Goal: Complete application form: Complete application form

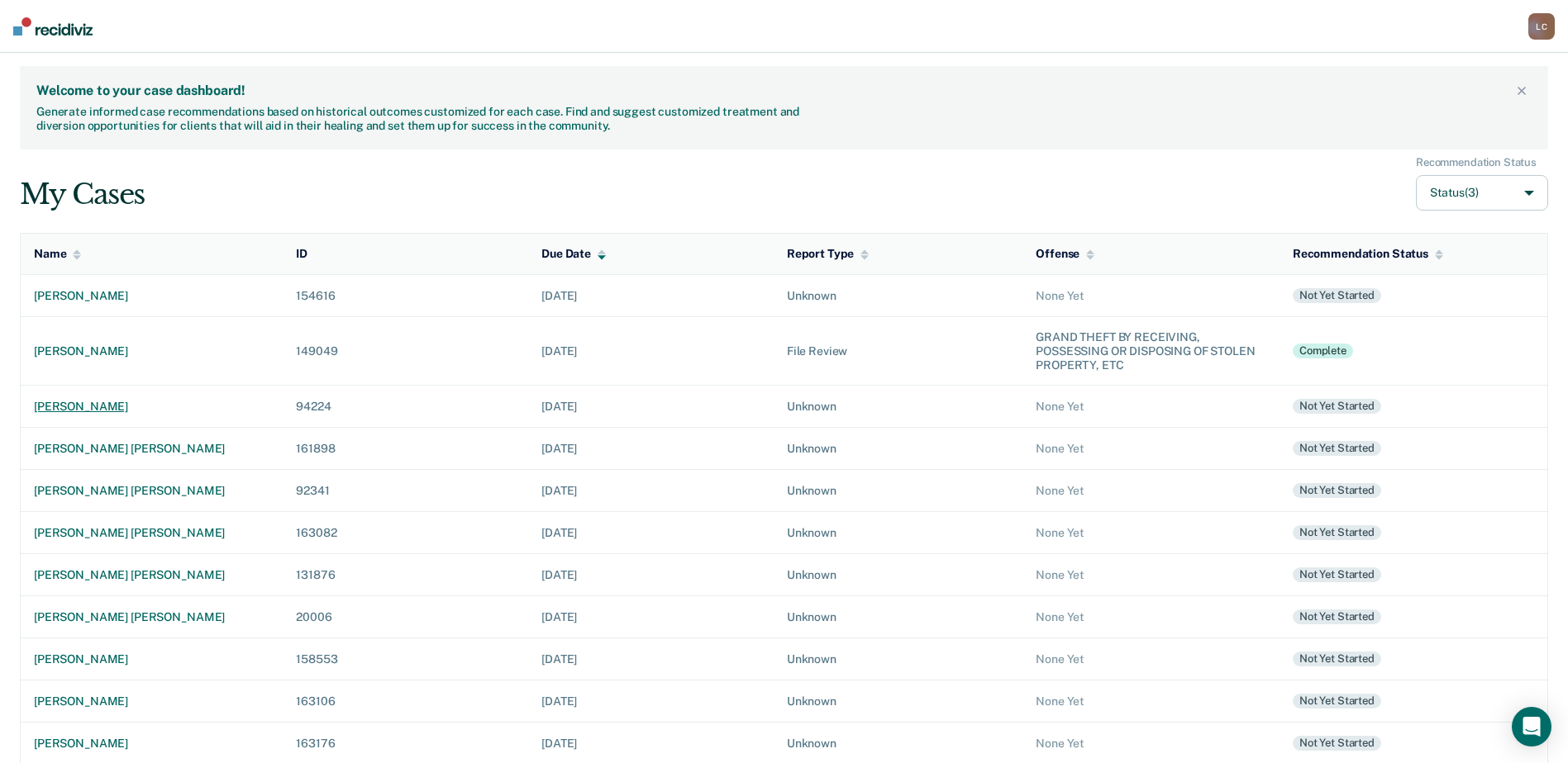
click at [93, 403] on div "[PERSON_NAME]" at bounding box center [152, 407] width 236 height 14
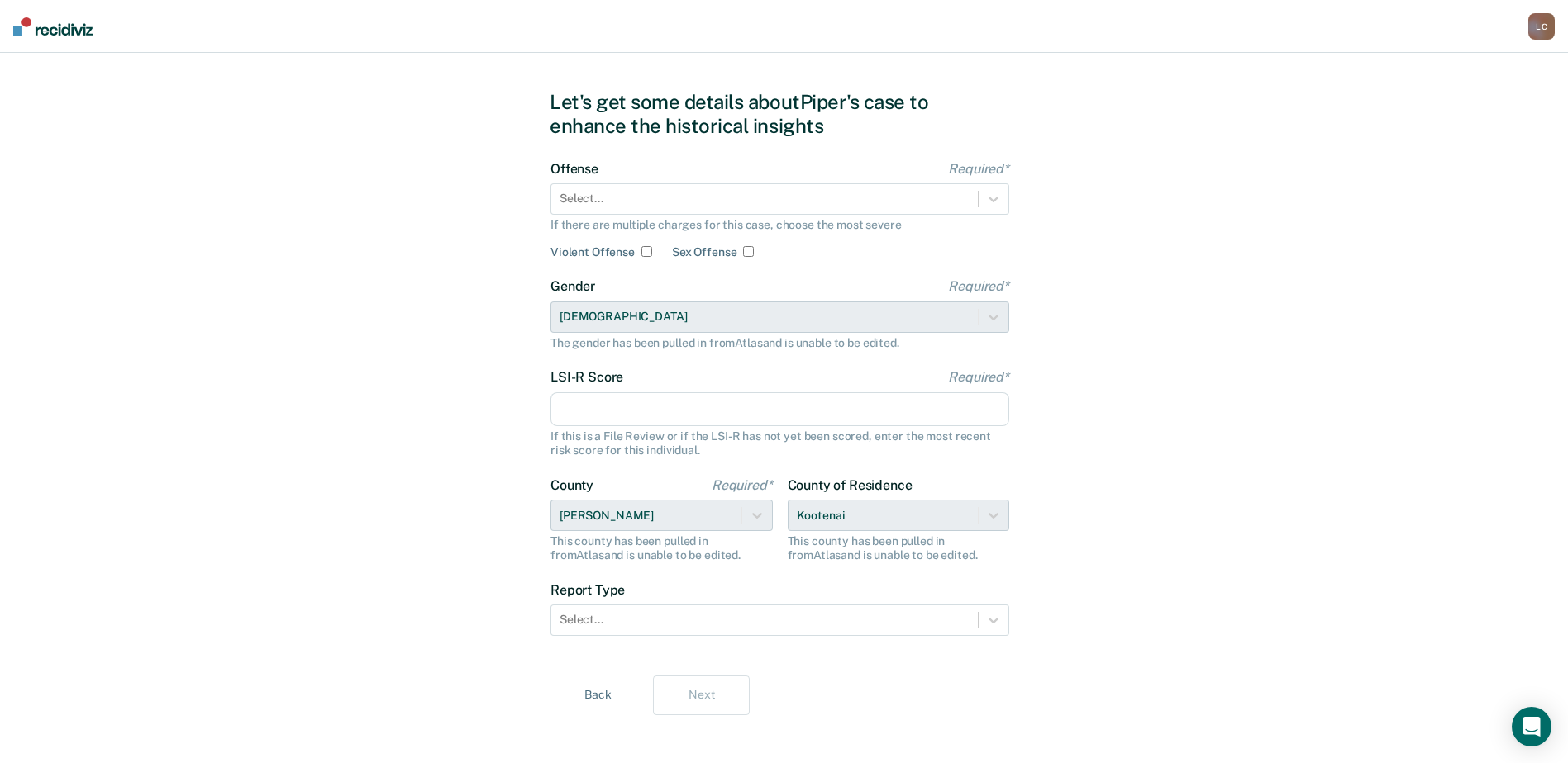
scroll to position [34, 0]
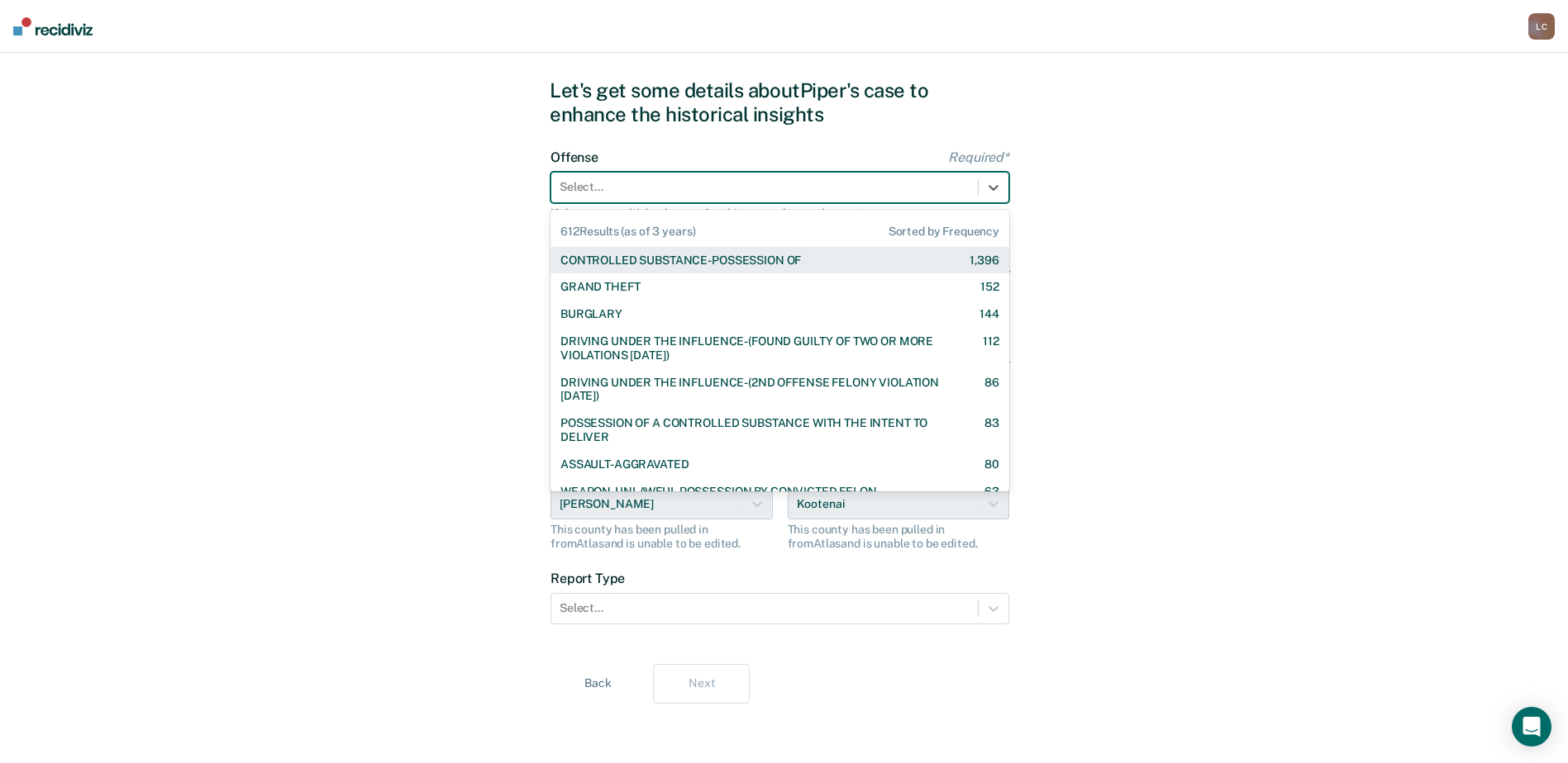
click at [886, 202] on div "Select..." at bounding box center [779, 188] width 459 height 31
click at [849, 257] on div "CONTROLLED SUBSTANCE-POSSESSION OF 1,396" at bounding box center [780, 260] width 438 height 14
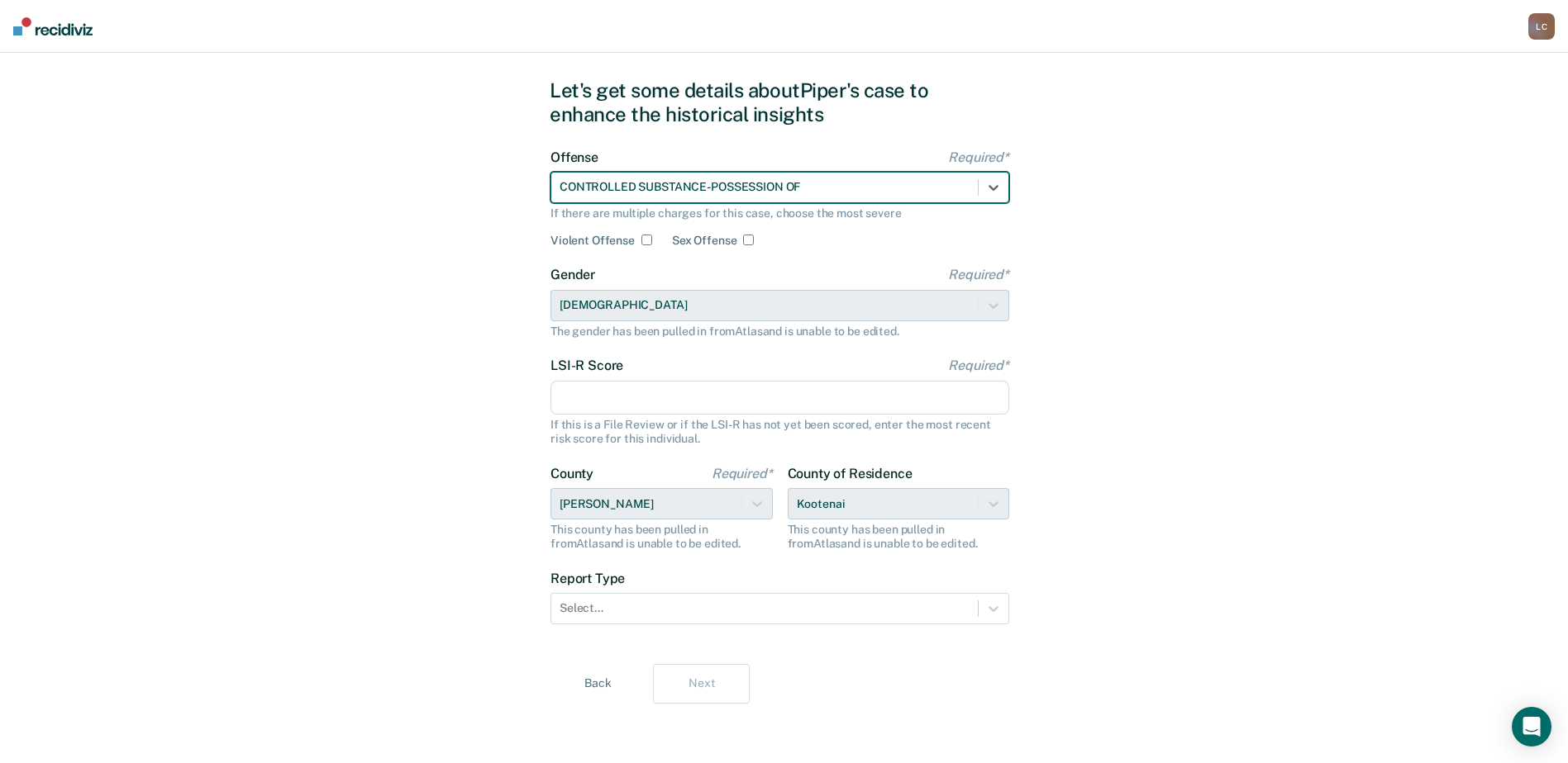
click at [598, 393] on input "LSI-R Score Required*" at bounding box center [779, 397] width 459 height 34
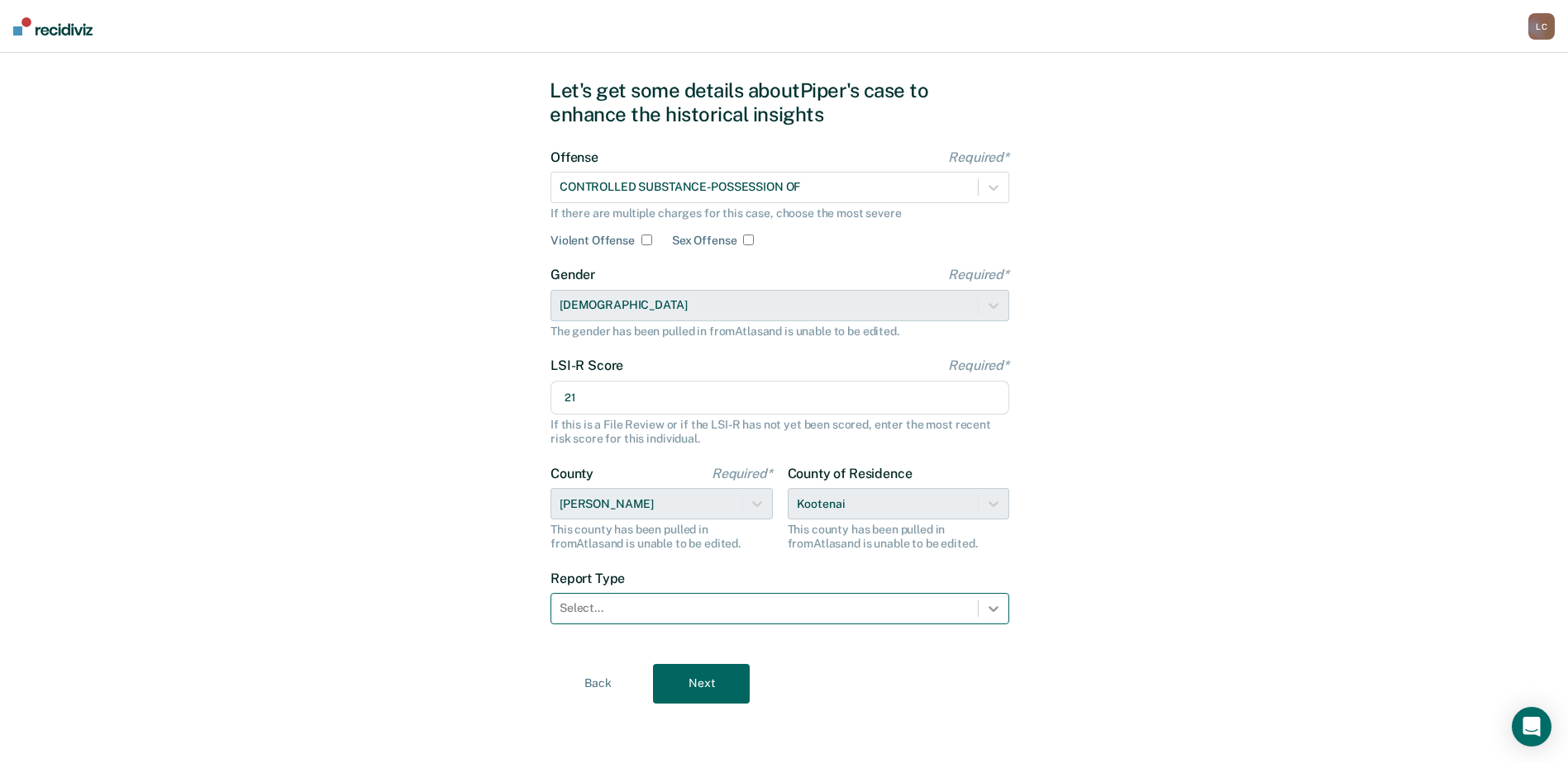
type input "21"
click at [1000, 608] on icon at bounding box center [993, 608] width 17 height 17
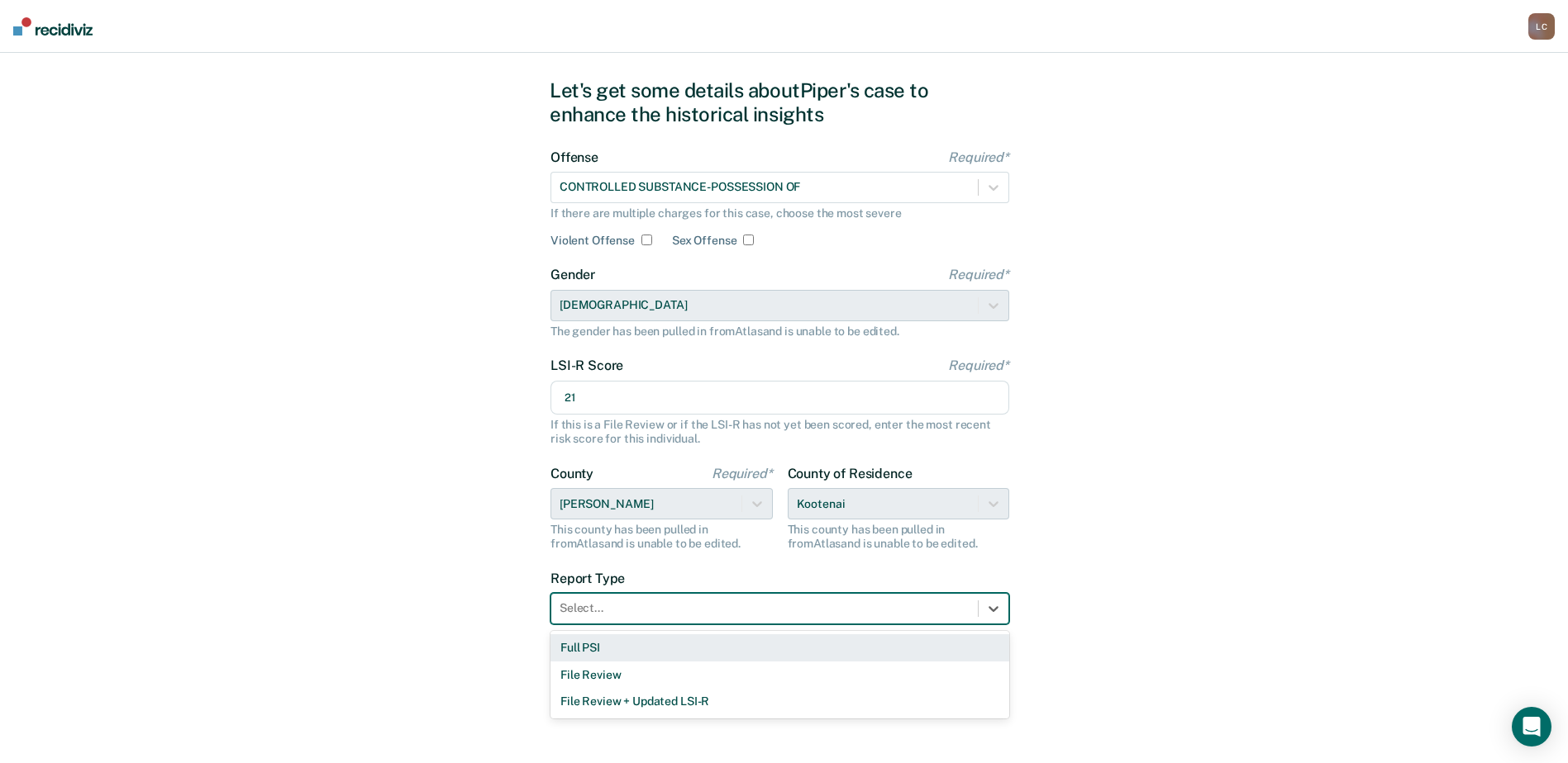
click at [725, 651] on div "Full PSI" at bounding box center [779, 649] width 459 height 27
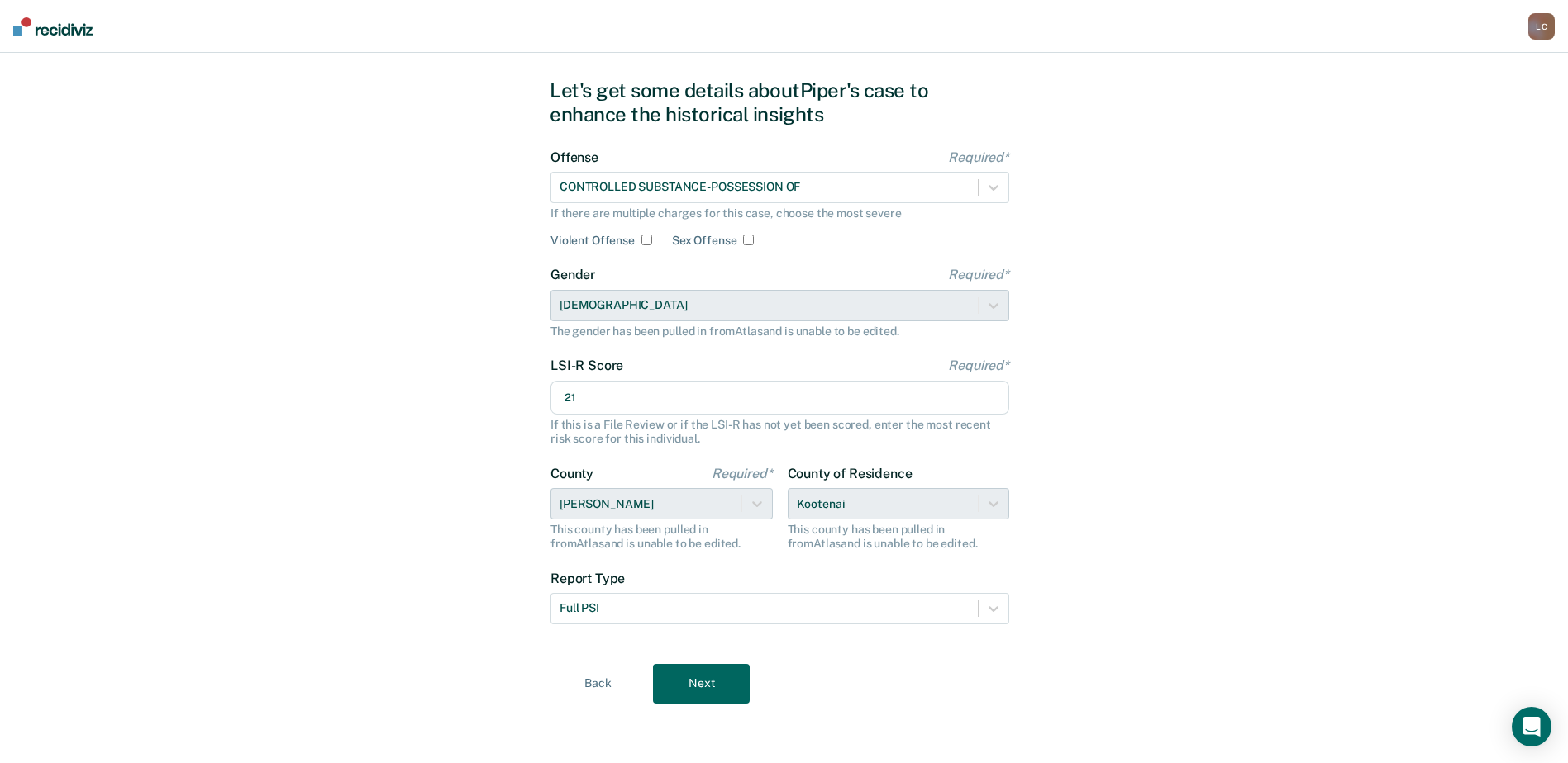
click at [704, 680] on button "Next" at bounding box center [701, 684] width 97 height 40
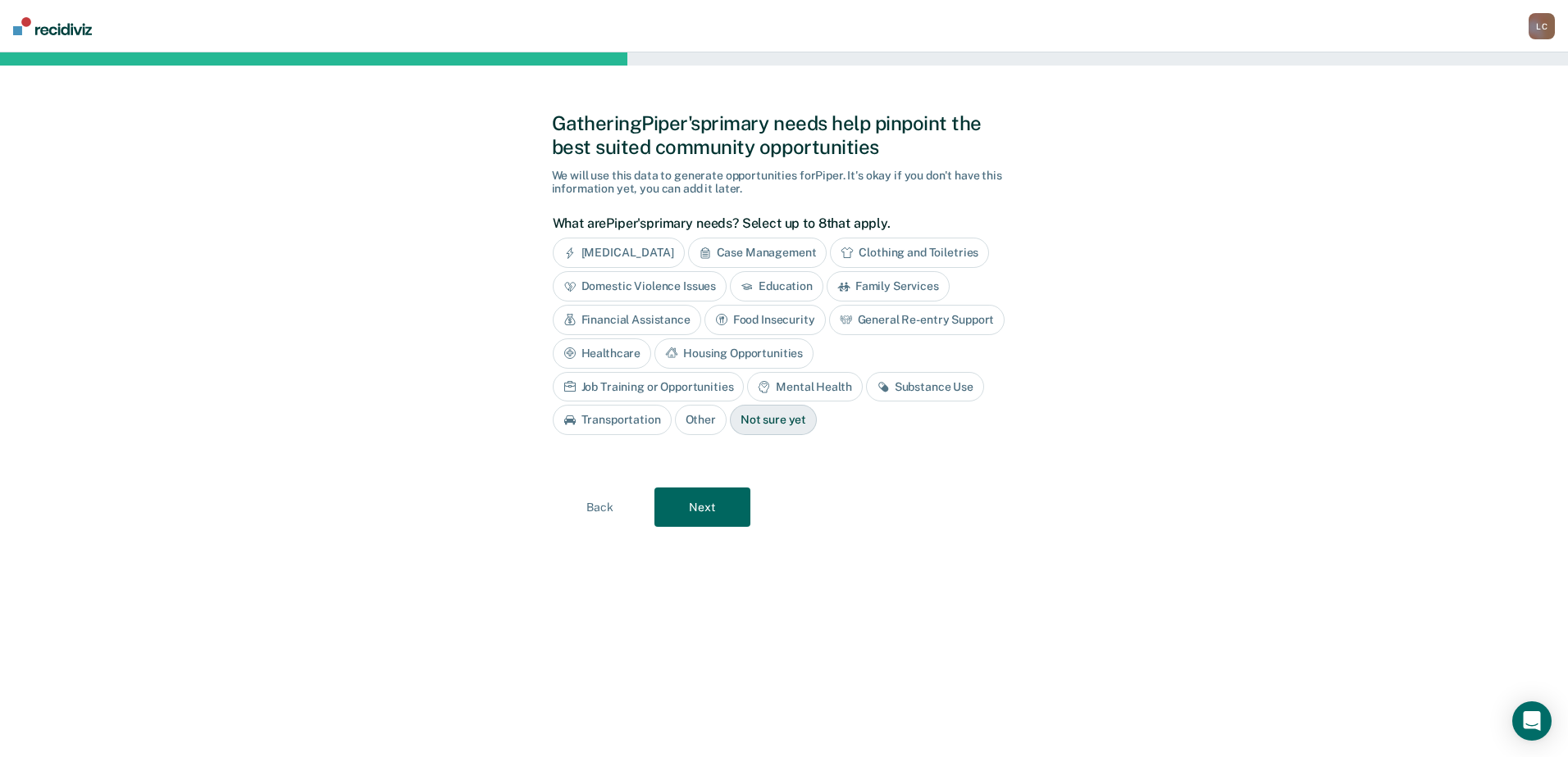
drag, startPoint x: 750, startPoint y: 383, endPoint x: 741, endPoint y: 398, distance: 17.5
click at [866, 382] on div "Substance Use" at bounding box center [925, 386] width 118 height 30
click at [698, 505] on button "Next" at bounding box center [702, 507] width 96 height 40
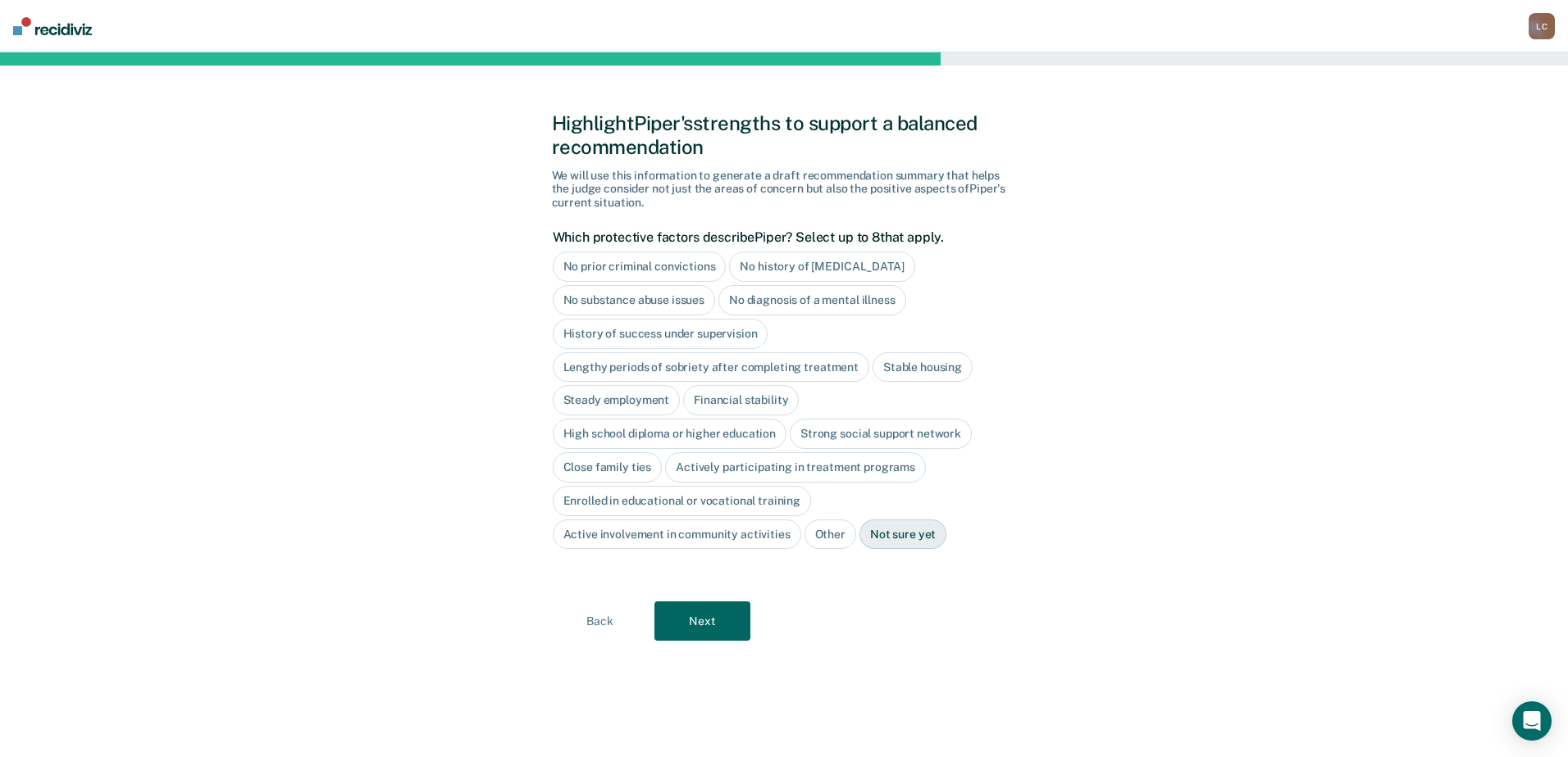
click at [814, 265] on div "No history of [MEDICAL_DATA]" at bounding box center [821, 266] width 185 height 30
click at [937, 373] on div "Stable housing" at bounding box center [921, 367] width 100 height 30
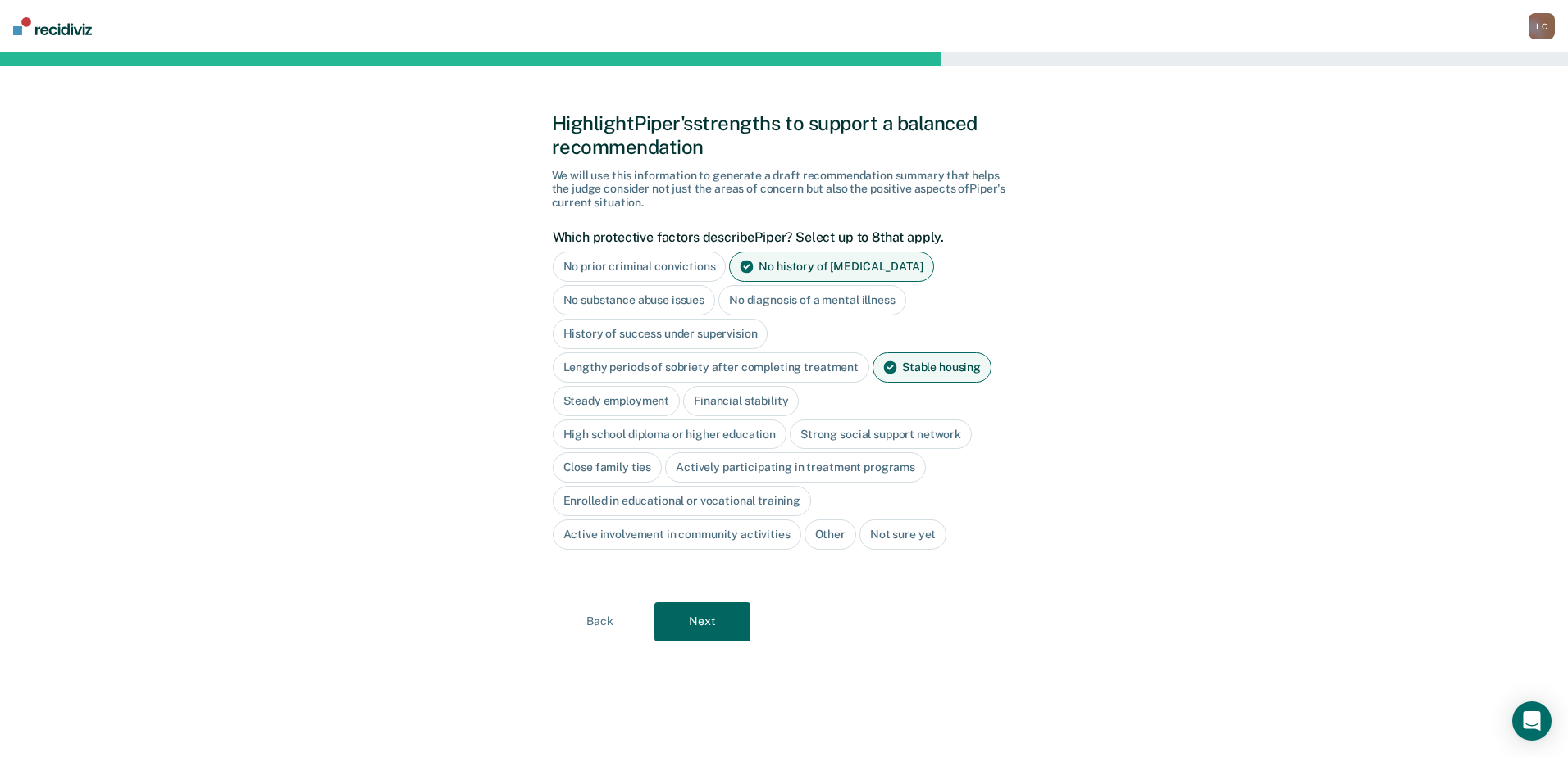
click at [618, 398] on div "Steady employment" at bounding box center [617, 401] width 128 height 30
click at [856, 431] on div "Strong social support network" at bounding box center [880, 434] width 182 height 30
click at [784, 469] on div "Actively participating in treatment programs" at bounding box center [795, 468] width 261 height 30
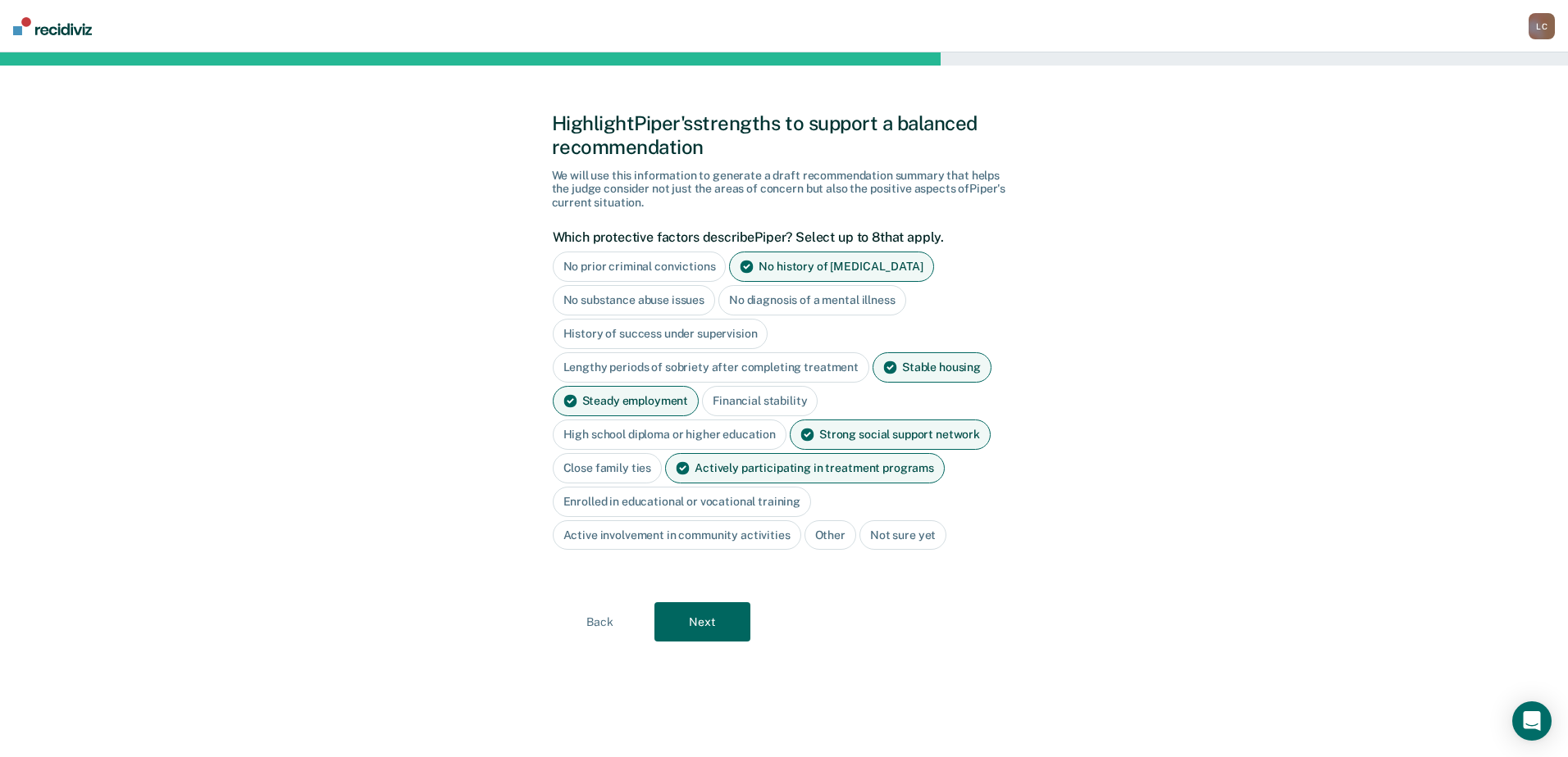
click at [730, 618] on button "Next" at bounding box center [702, 622] width 96 height 40
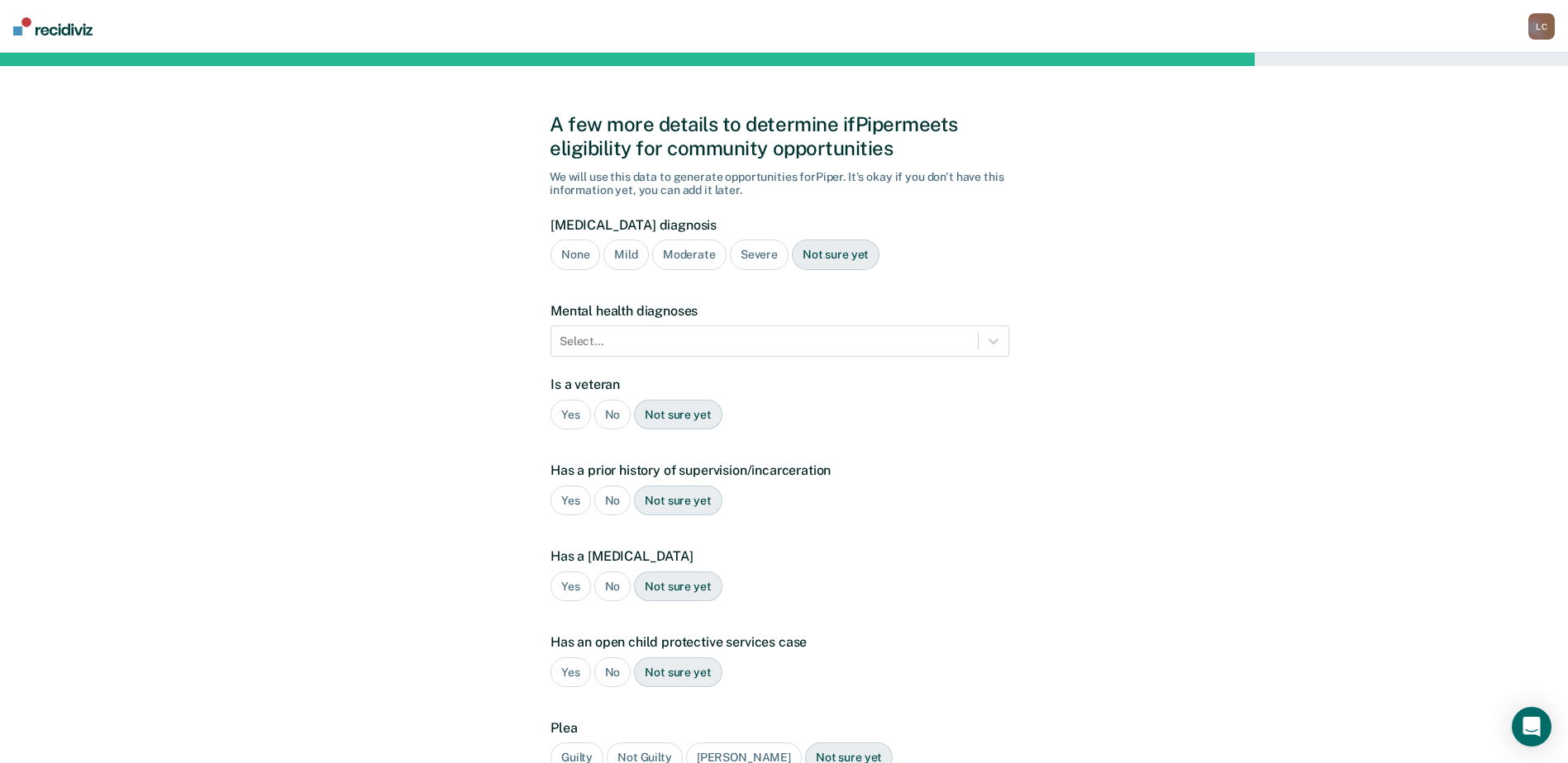
click at [691, 252] on div "Moderate" at bounding box center [689, 254] width 74 height 30
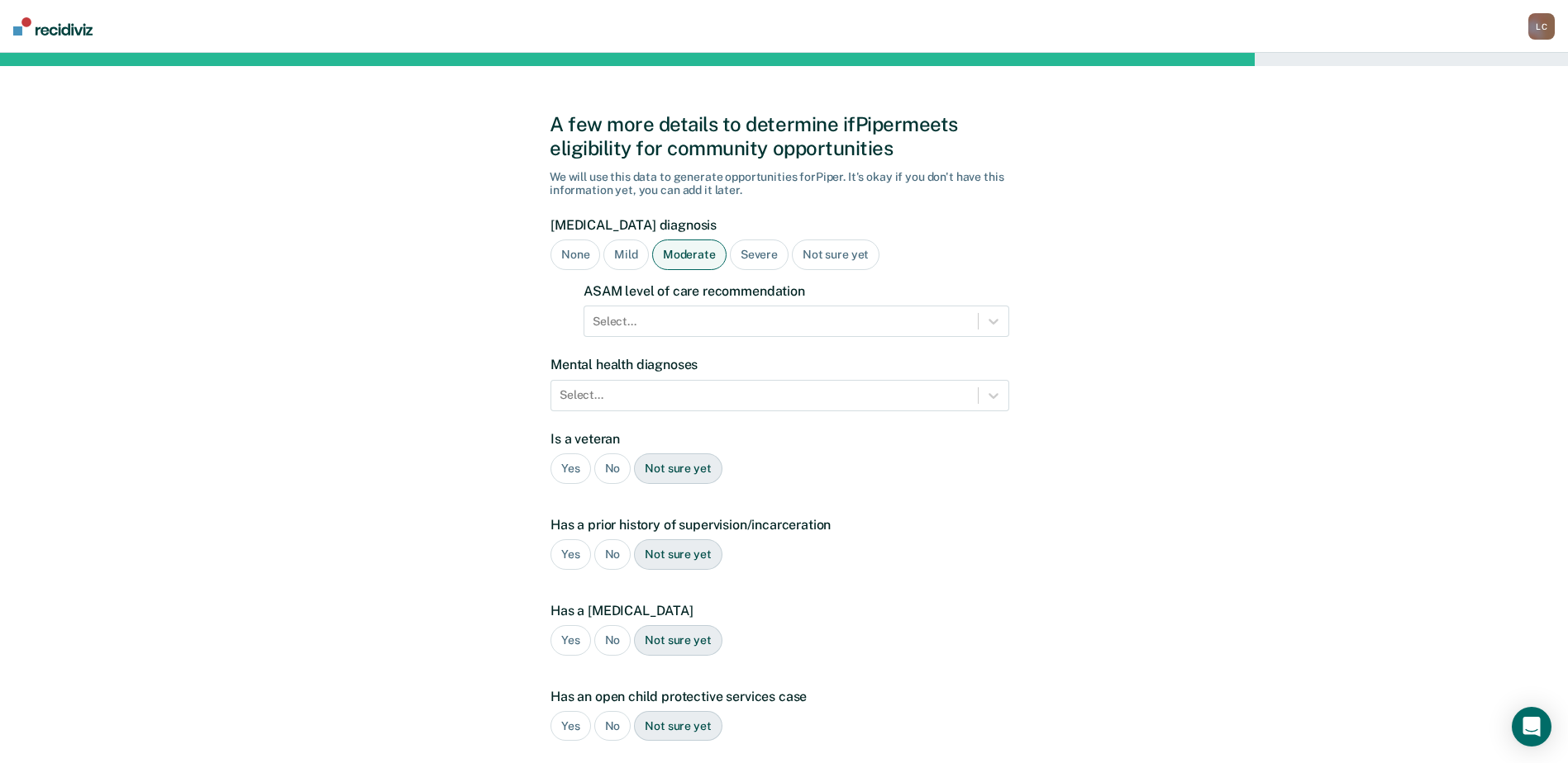
click at [835, 341] on form "[MEDICAL_DATA] diagnosis None Mild Moderate Severe Not sure yet ASAM level of c…" at bounding box center [779, 538] width 459 height 643
click at [842, 332] on div "Select..." at bounding box center [781, 322] width 393 height 23
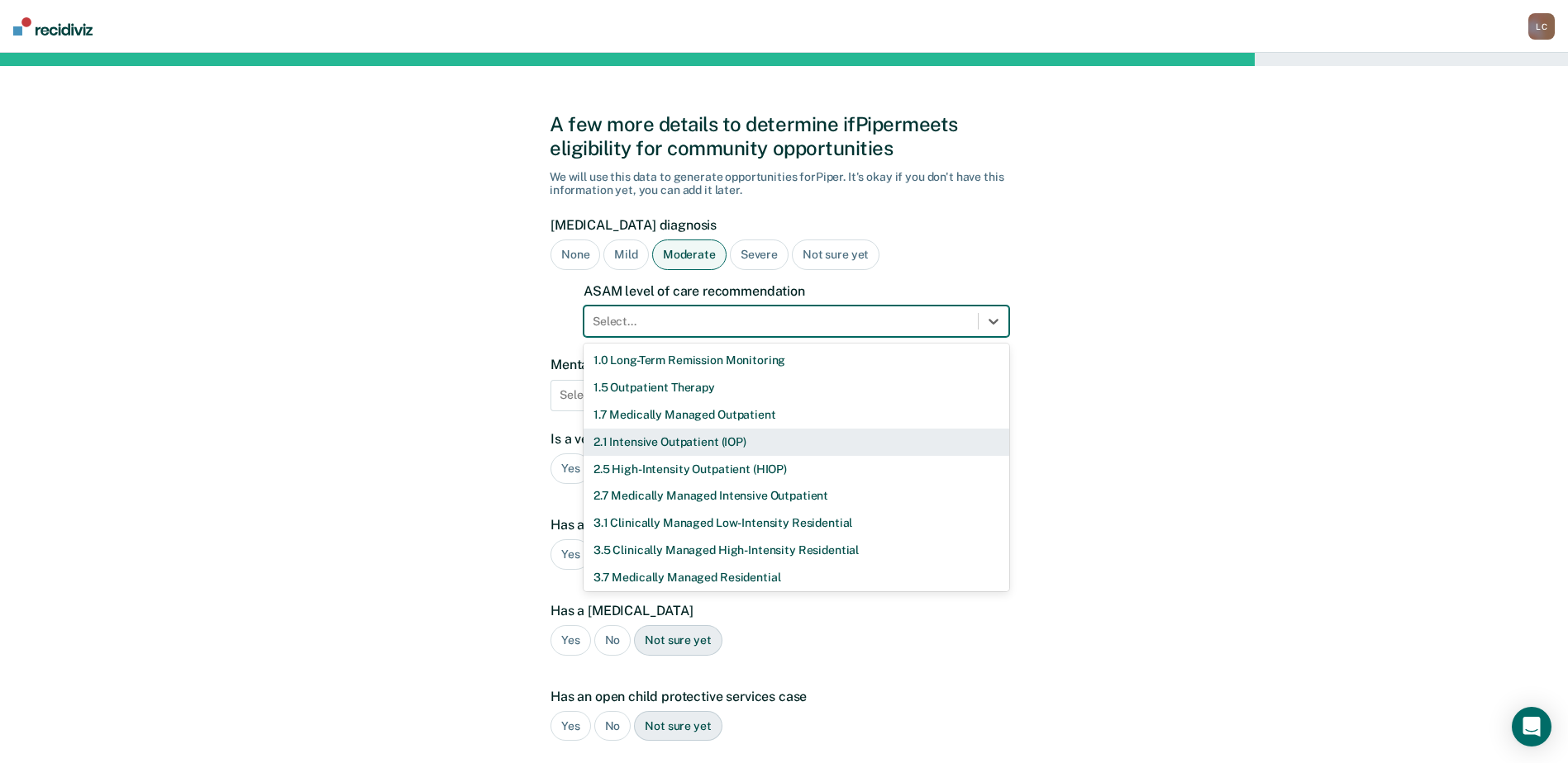
click at [741, 439] on div "2.1 Intensive Outpatient (IOP)" at bounding box center [796, 442] width 426 height 27
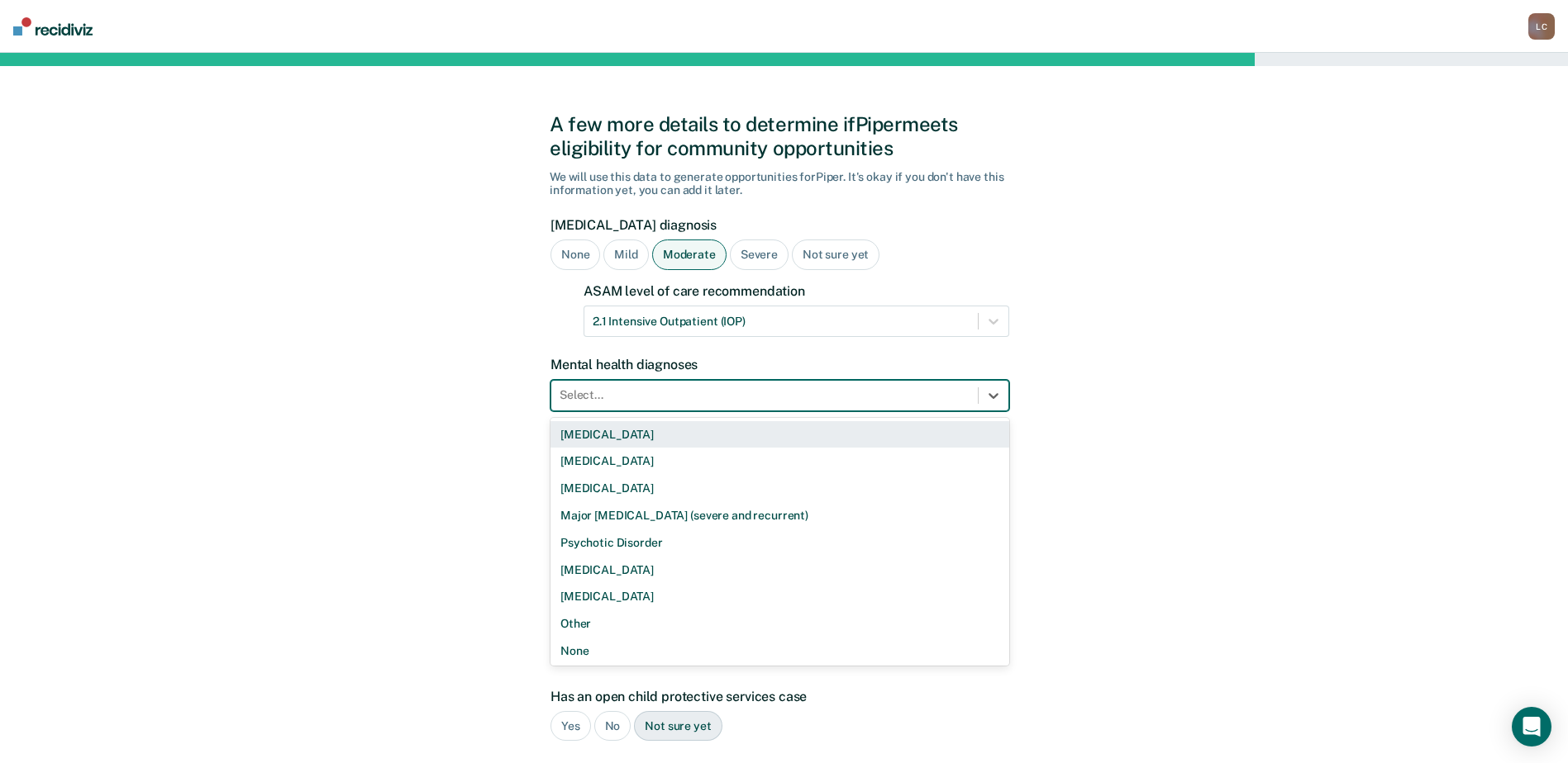
click at [615, 397] on div at bounding box center [764, 395] width 410 height 18
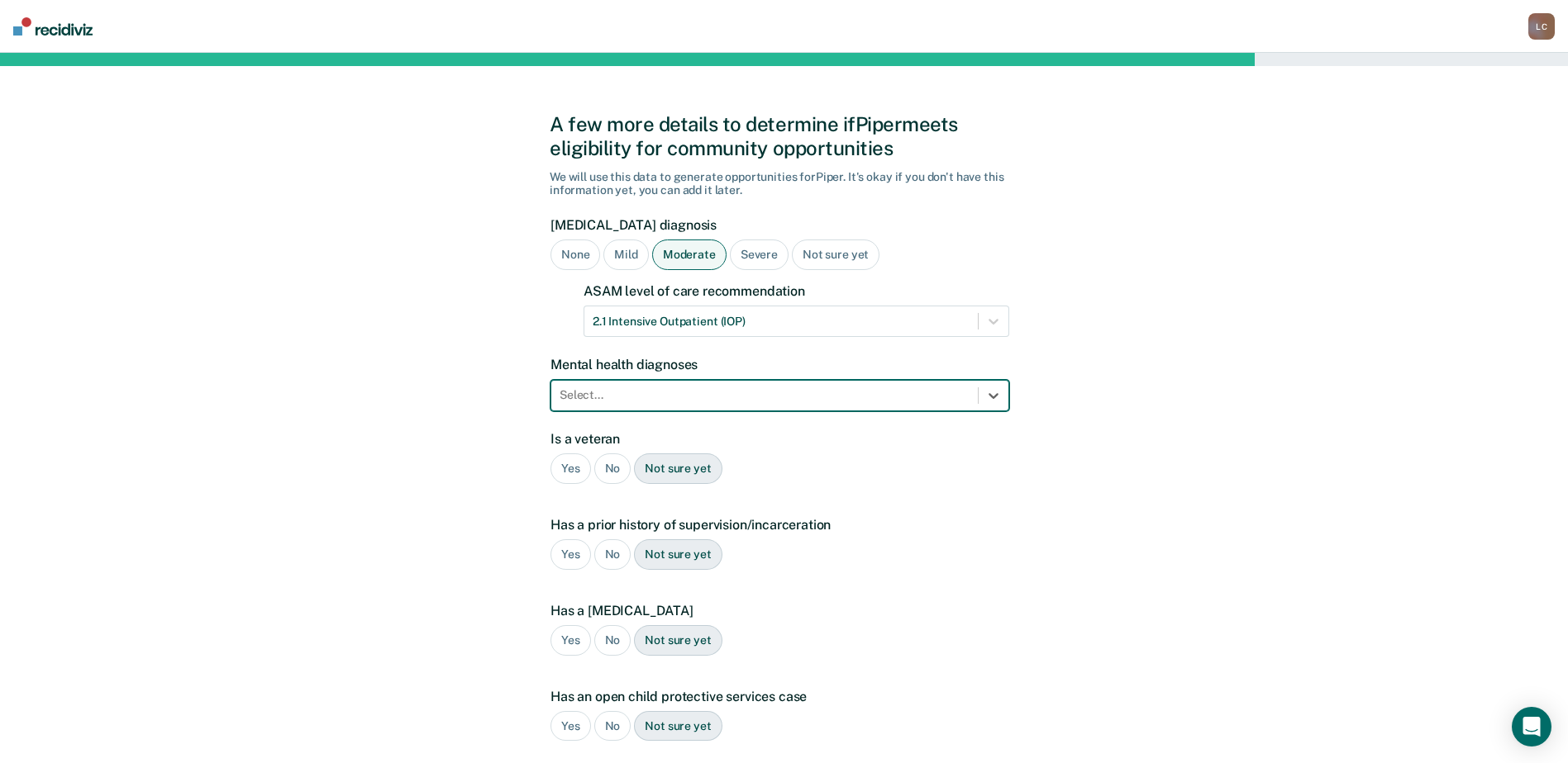
click at [615, 397] on div at bounding box center [764, 395] width 410 height 18
click at [613, 467] on div "No" at bounding box center [613, 469] width 37 height 30
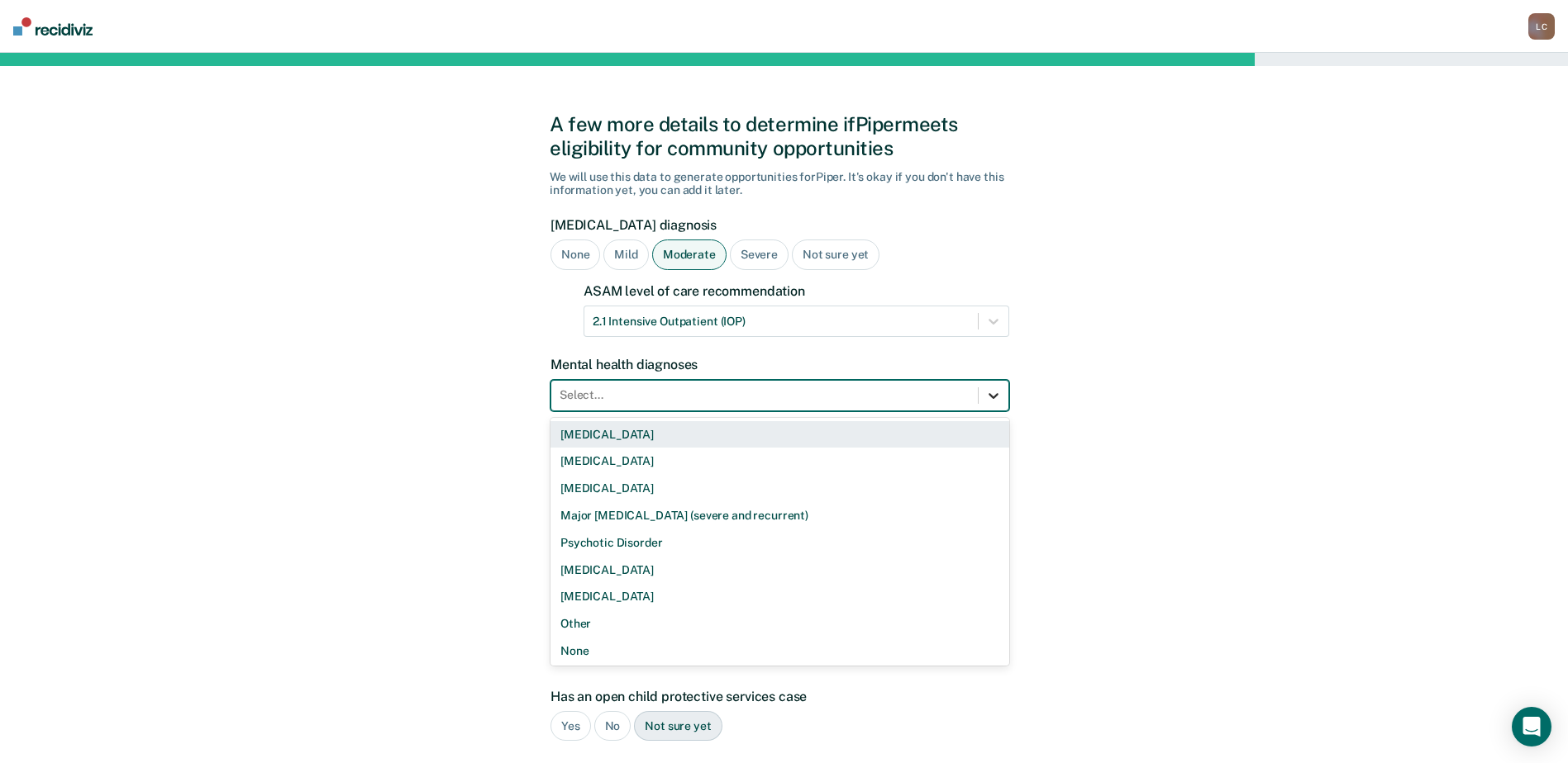
click at [996, 394] on icon at bounding box center [993, 396] width 10 height 6
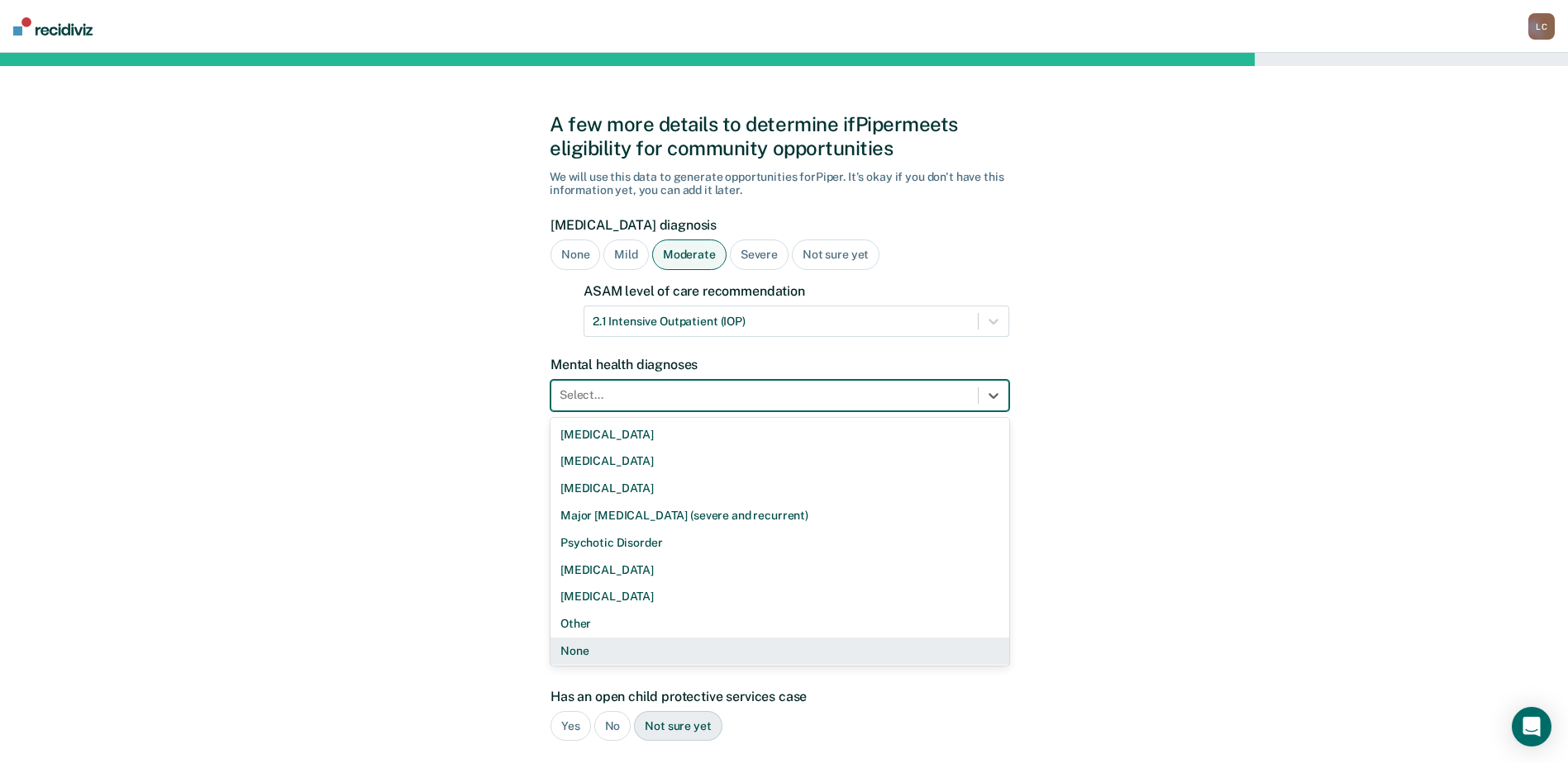
click at [677, 638] on div "None" at bounding box center [779, 651] width 459 height 27
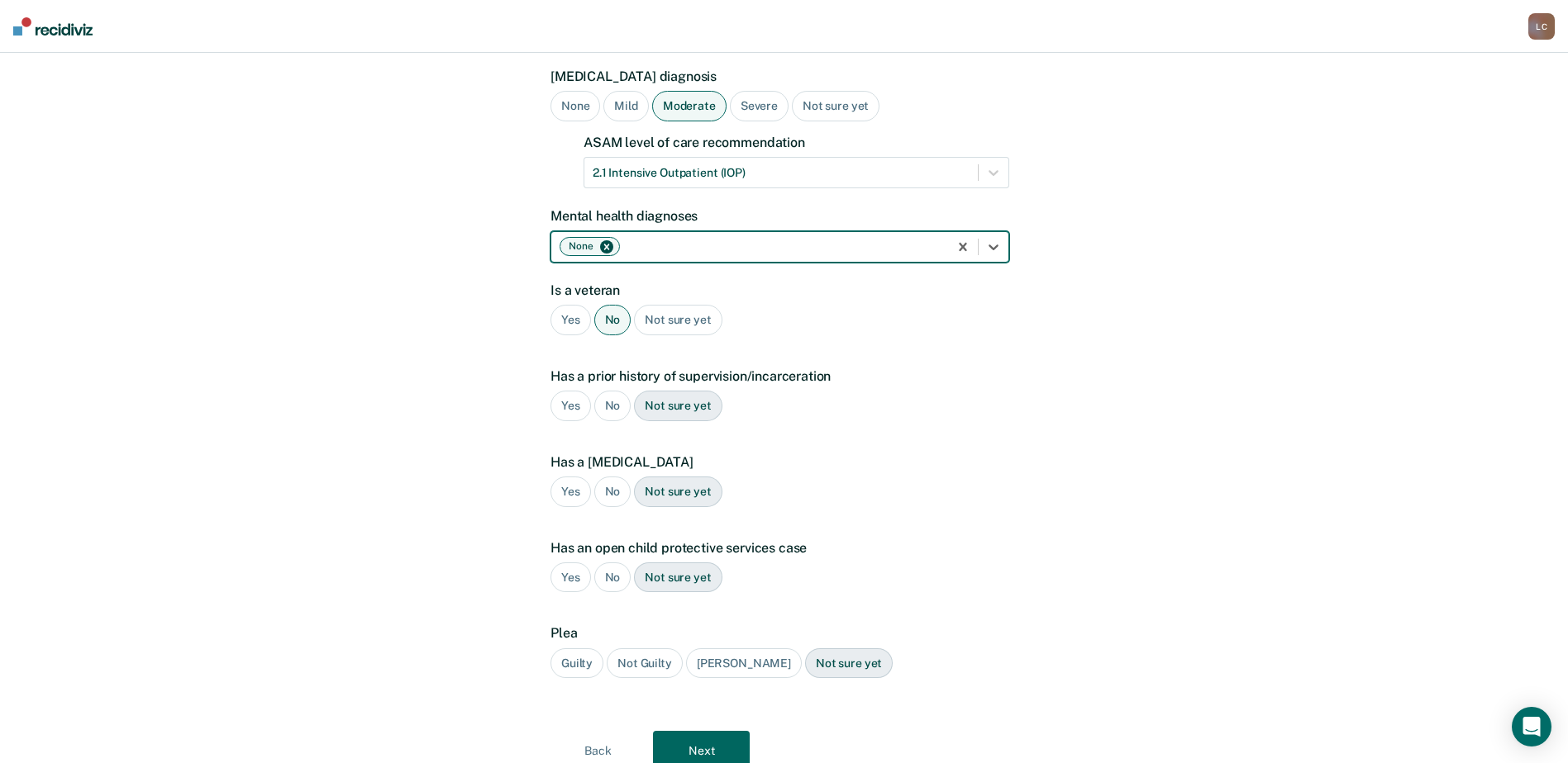
scroll to position [165, 0]
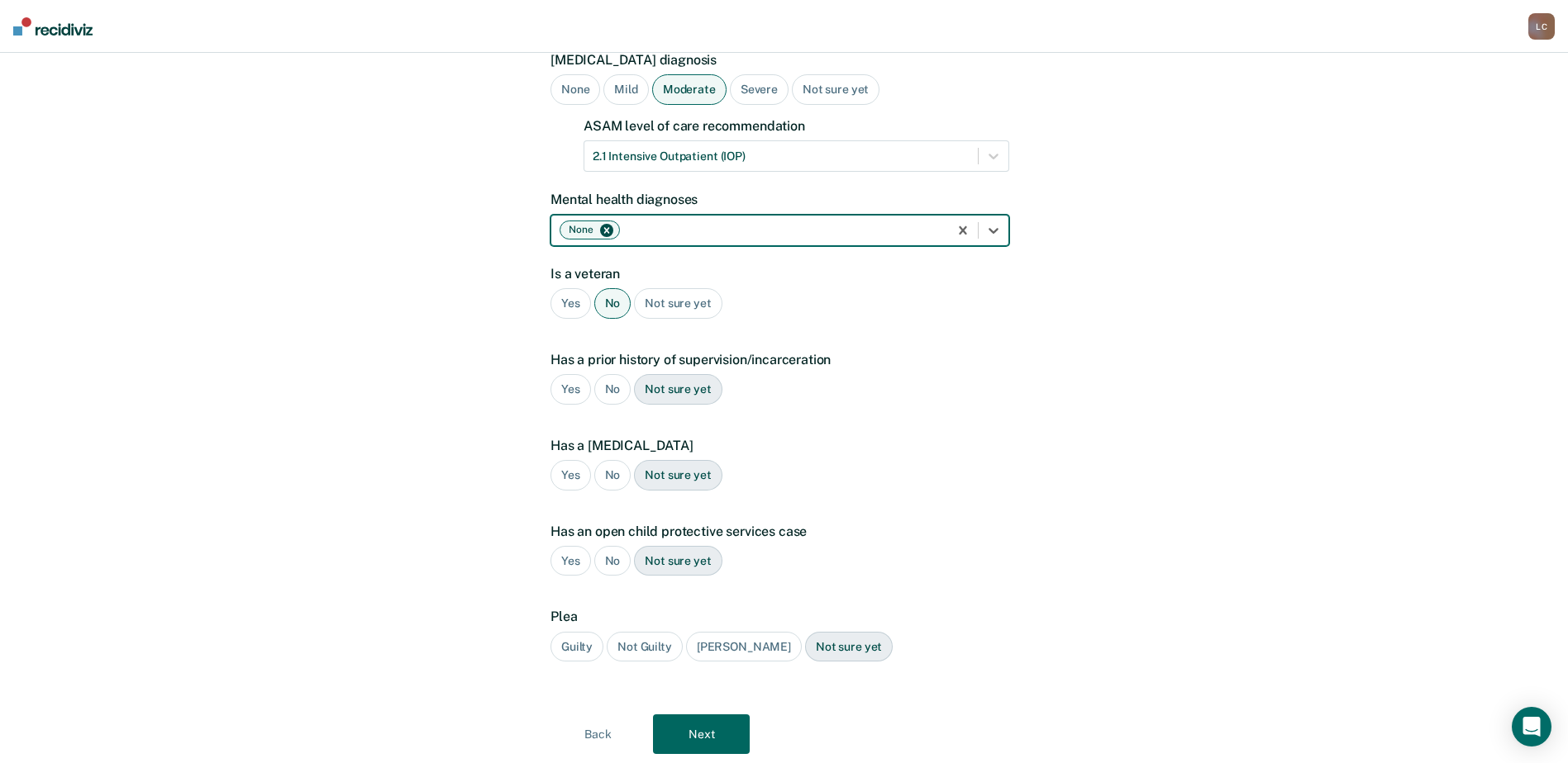
click at [573, 393] on div "Yes" at bounding box center [570, 389] width 40 height 30
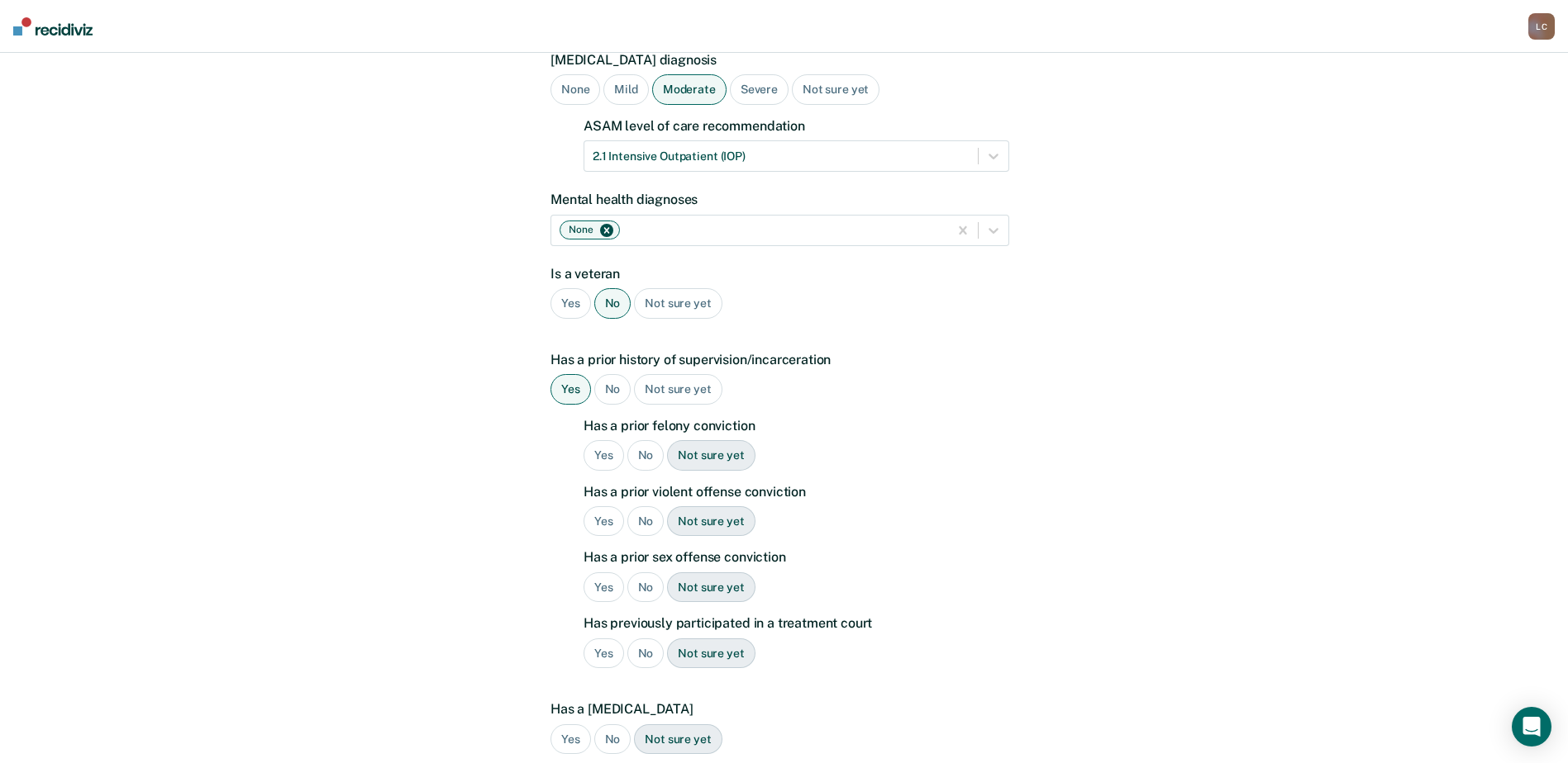
click at [608, 460] on div "Yes" at bounding box center [603, 455] width 40 height 30
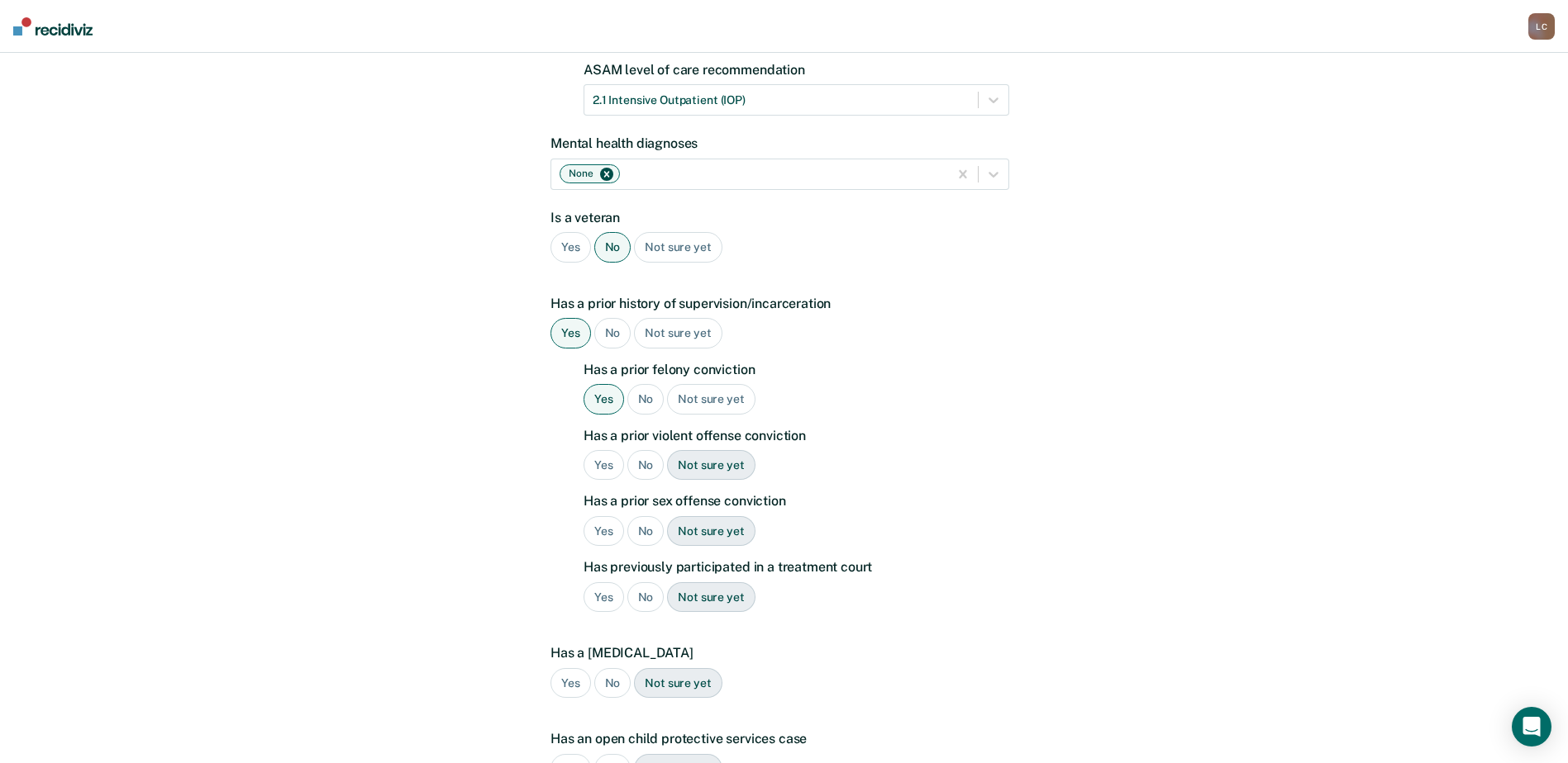
scroll to position [247, 0]
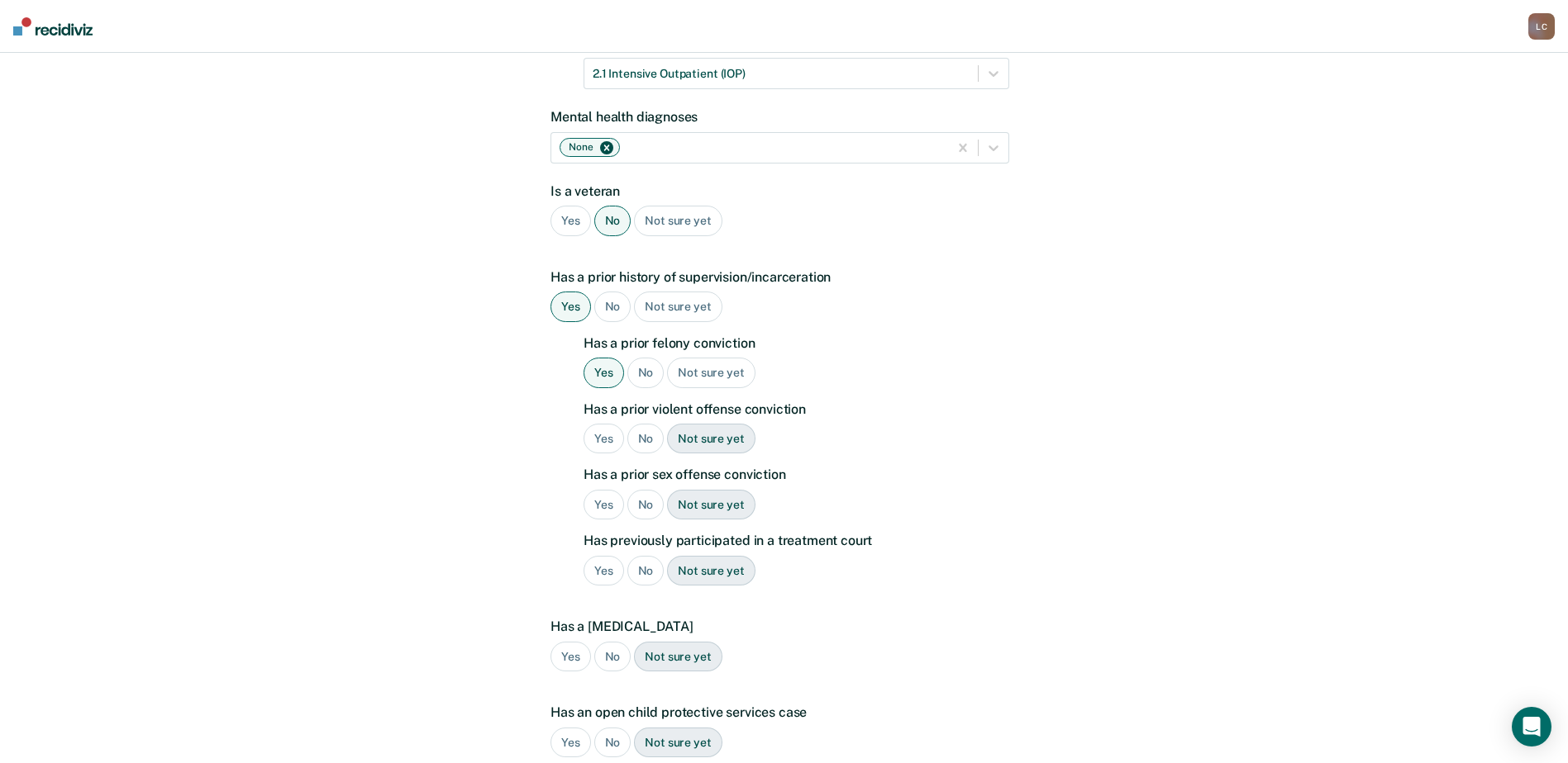
click at [646, 440] on div "No" at bounding box center [646, 438] width 37 height 30
click at [640, 497] on div "No" at bounding box center [646, 505] width 37 height 30
click at [647, 561] on div "No" at bounding box center [646, 570] width 37 height 30
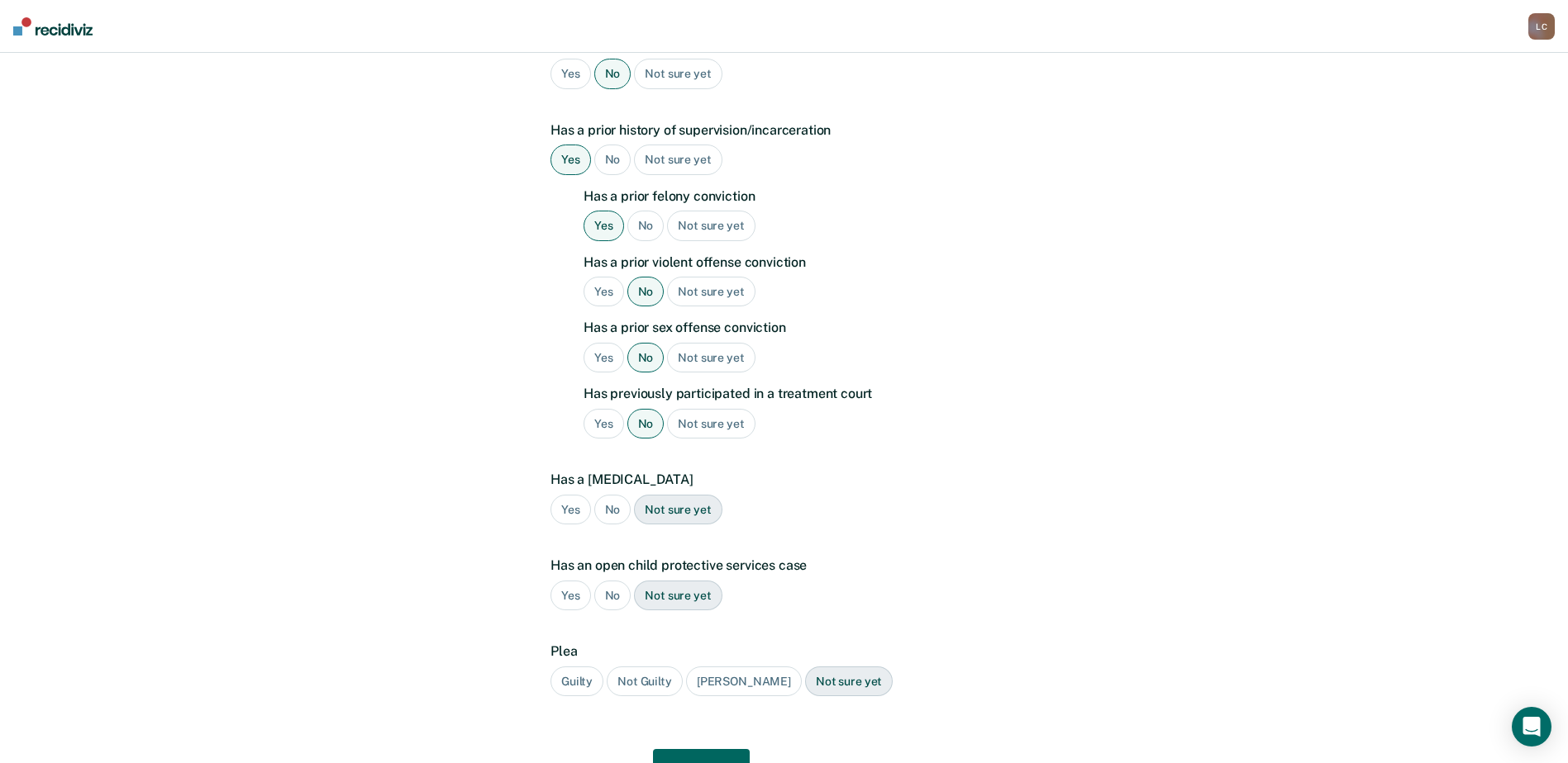
scroll to position [413, 0]
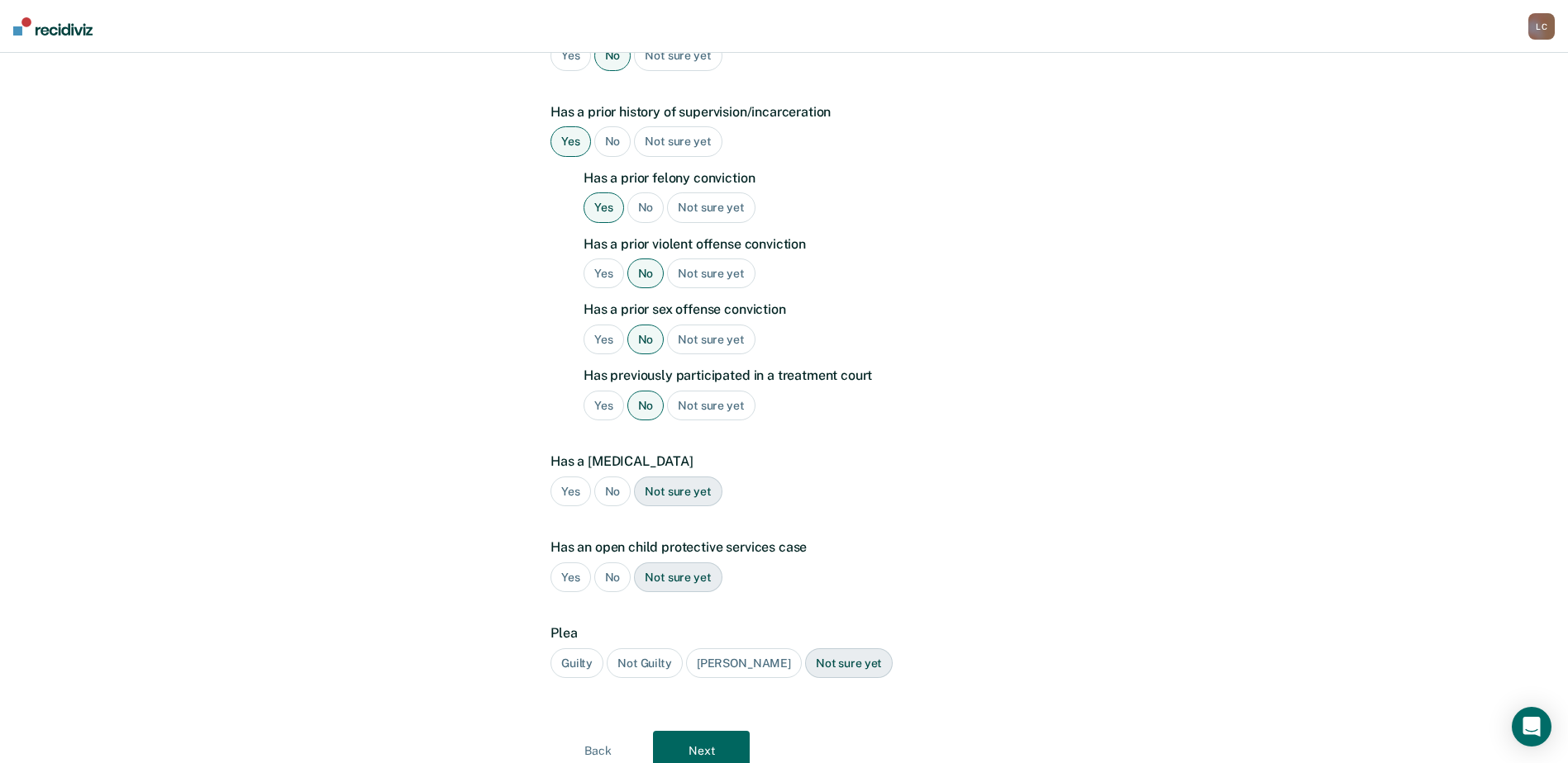
click at [620, 492] on div "No" at bounding box center [613, 491] width 37 height 30
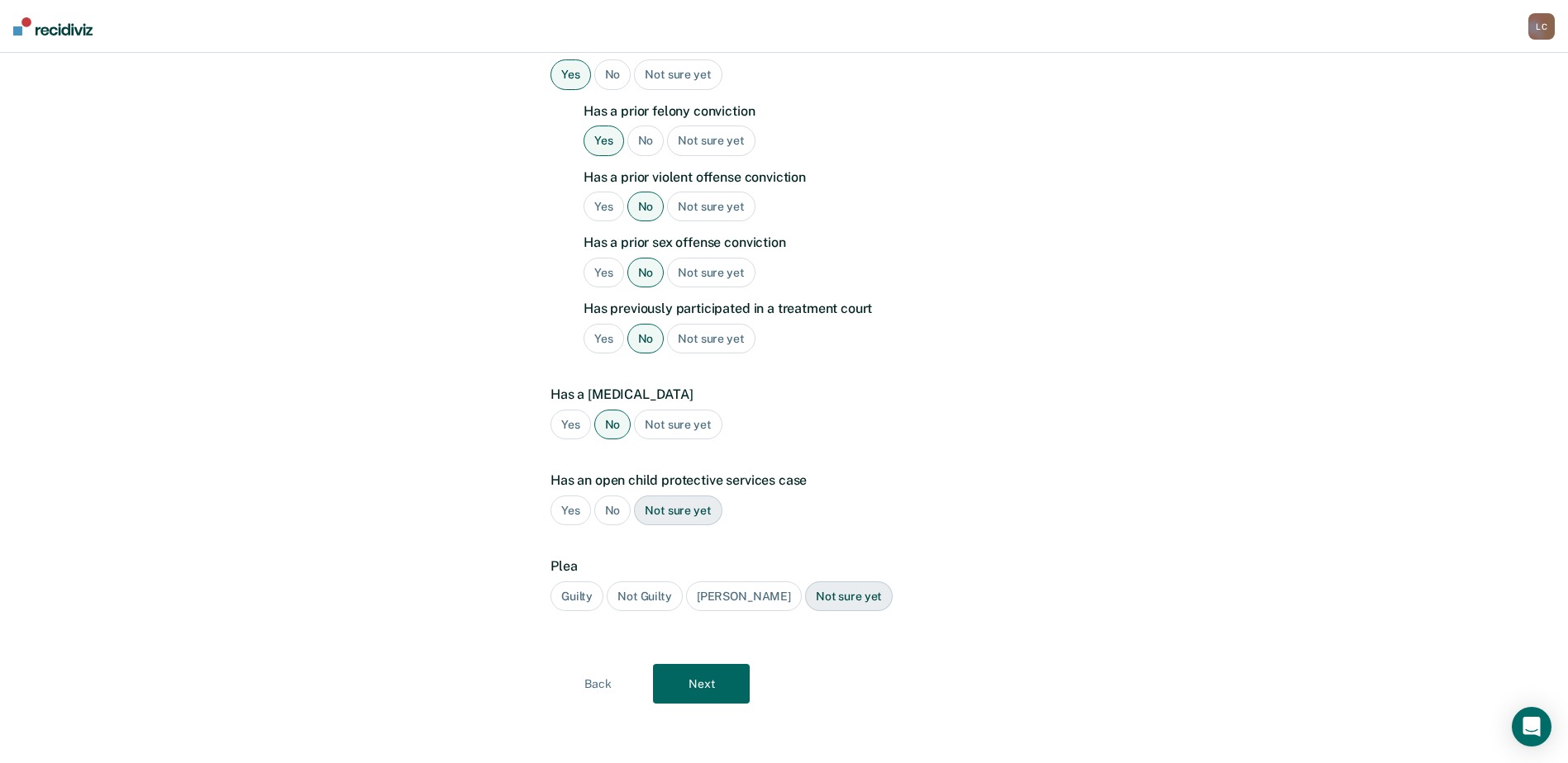
click at [621, 500] on div "No" at bounding box center [613, 511] width 37 height 30
click at [581, 593] on div "Guilty" at bounding box center [576, 596] width 53 height 30
click at [815, 603] on div "Not sure yet" at bounding box center [849, 596] width 88 height 30
click at [695, 690] on button "Next" at bounding box center [701, 684] width 97 height 40
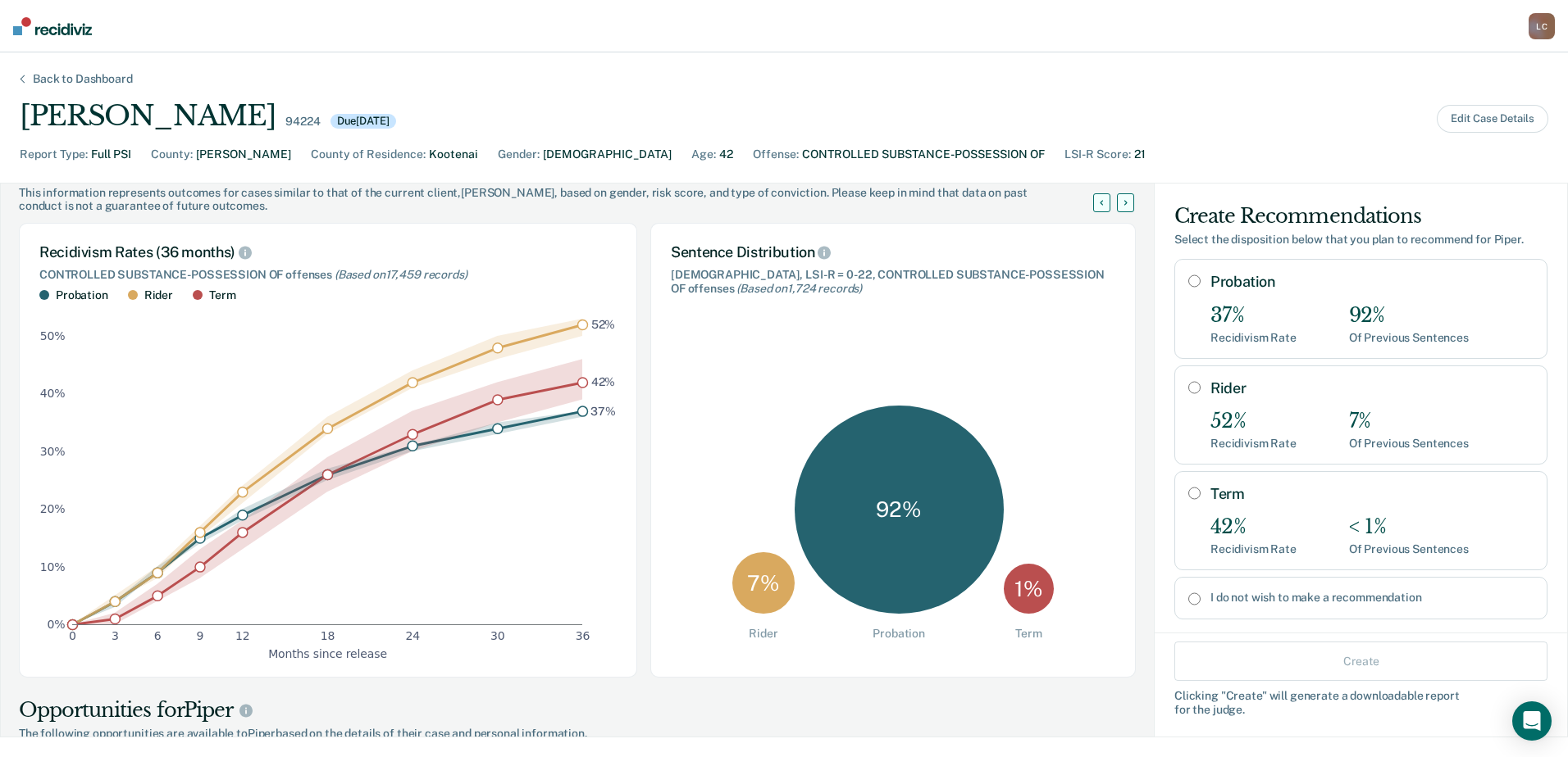
scroll to position [82, 0]
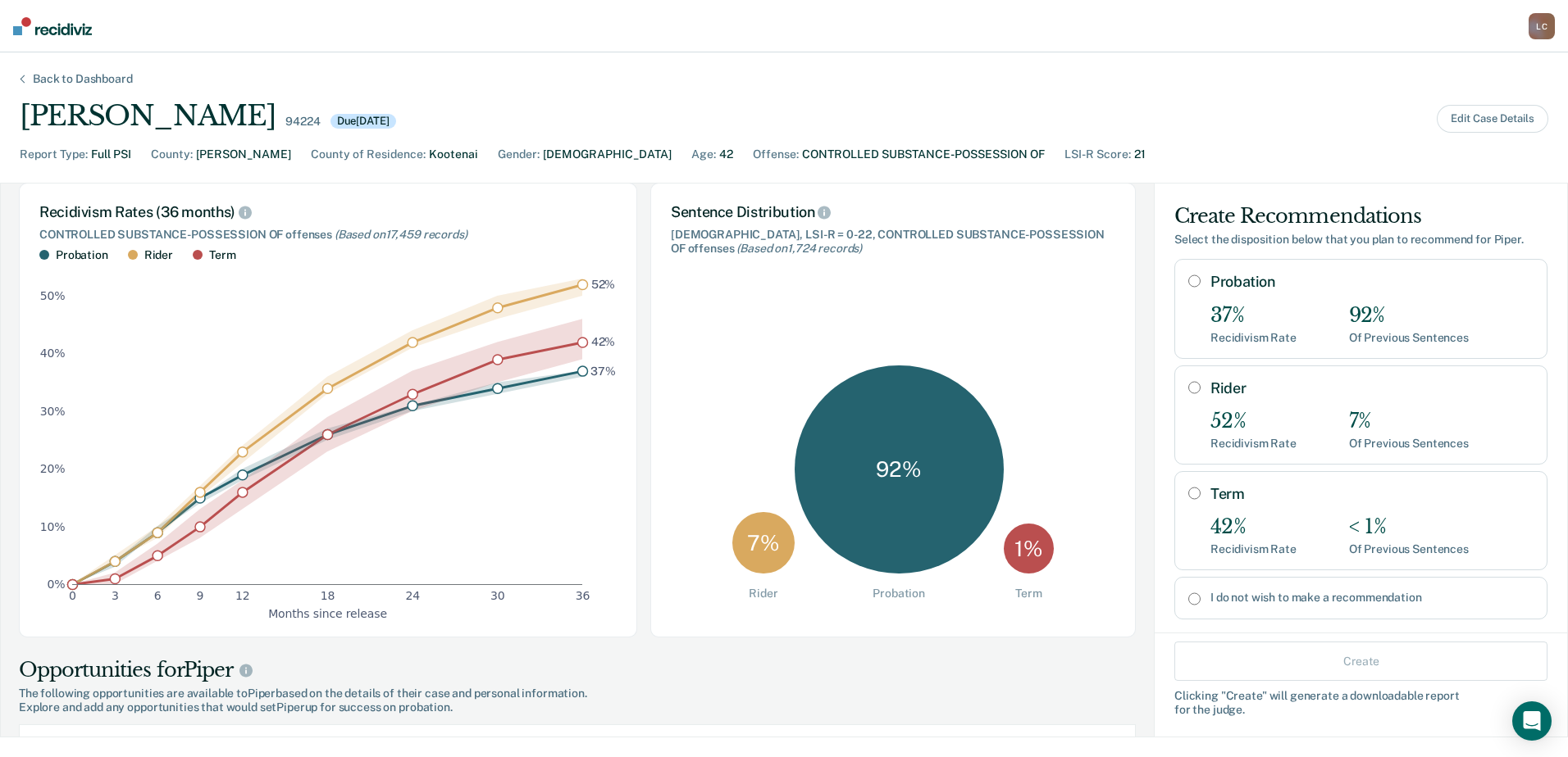
click at [1188, 281] on input "Probation" at bounding box center [1194, 281] width 13 height 14
radio input "true"
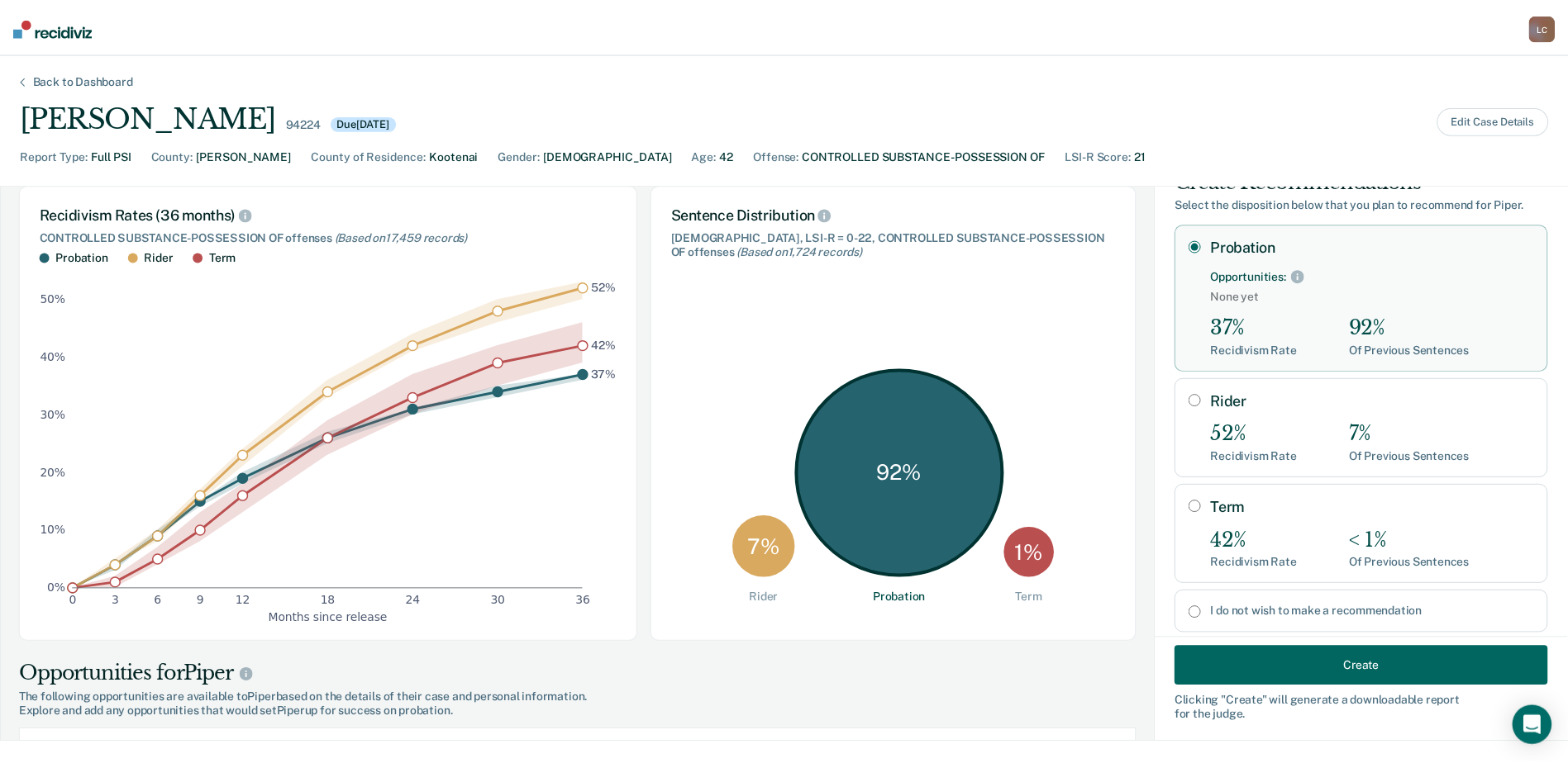
scroll to position [75, 0]
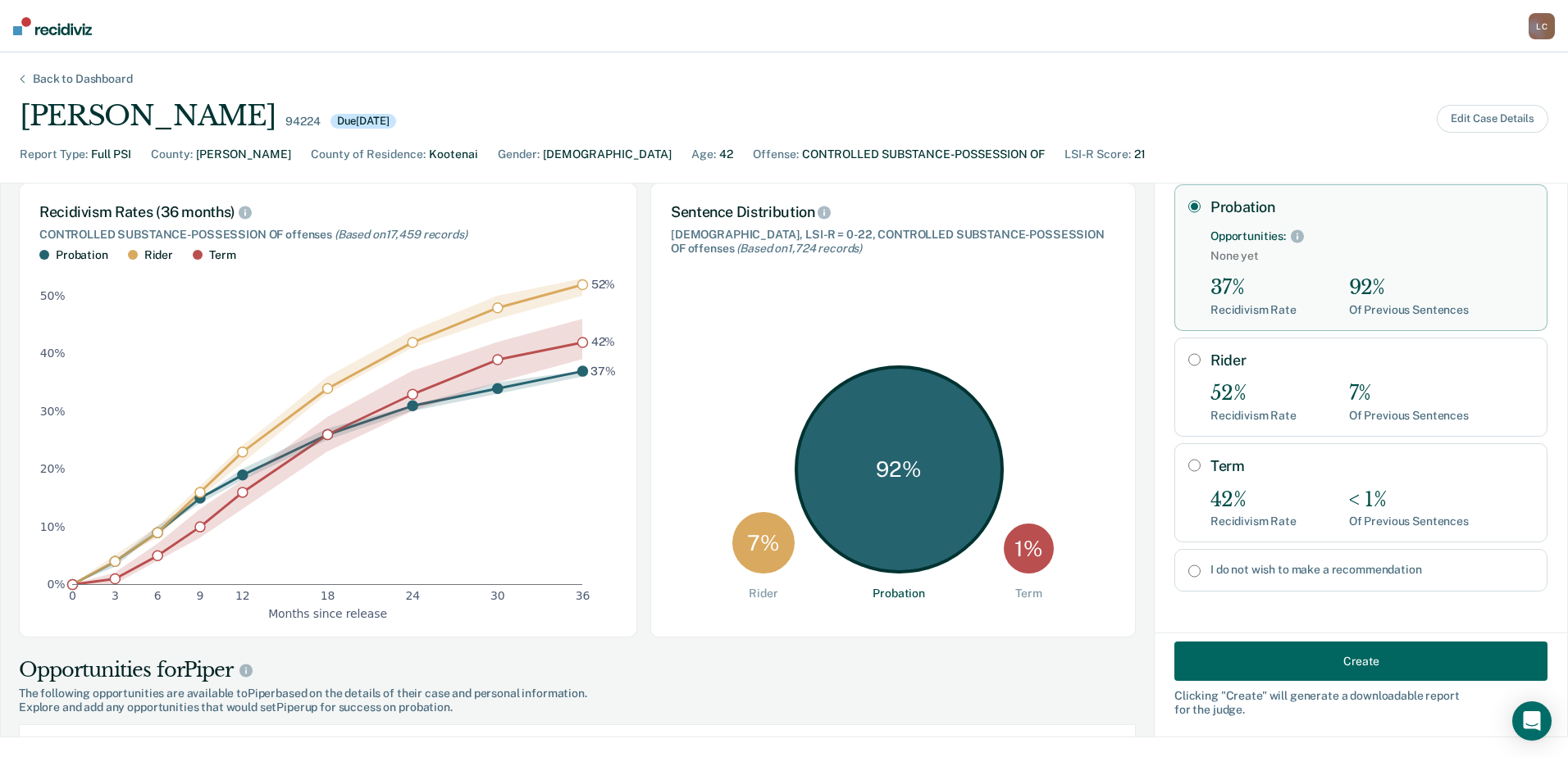
click at [1279, 668] on button "Create" at bounding box center [1360, 661] width 373 height 40
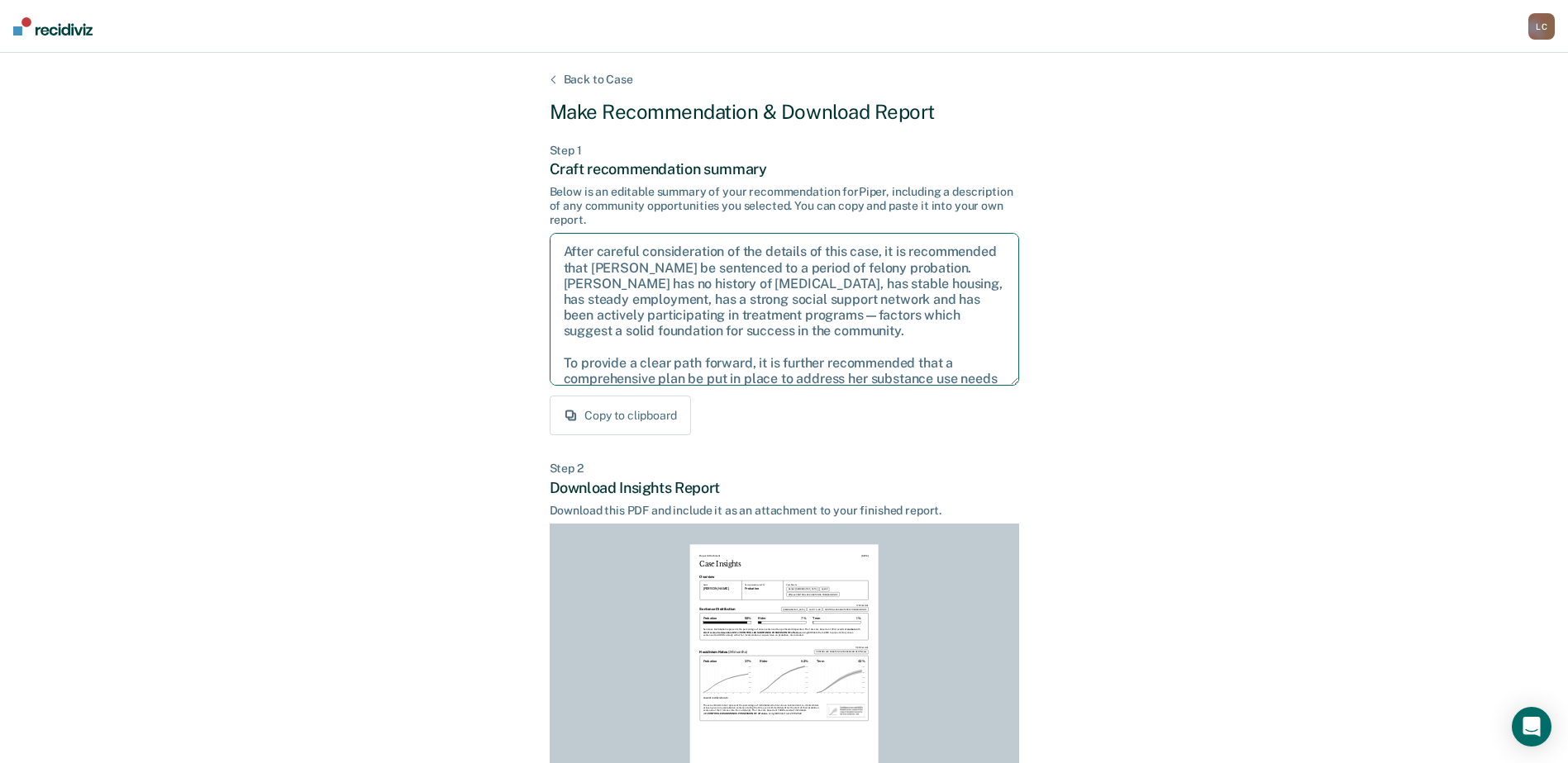
click at [683, 271] on textarea "After careful consideration of the details of this case, it is recommended that…" at bounding box center [785, 309] width 470 height 153
drag, startPoint x: 774, startPoint y: 268, endPoint x: 967, endPoint y: 330, distance: 202.7
click at [967, 330] on textarea "After careful consideration of the details of this case, it is recommended that…" at bounding box center [785, 309] width 470 height 153
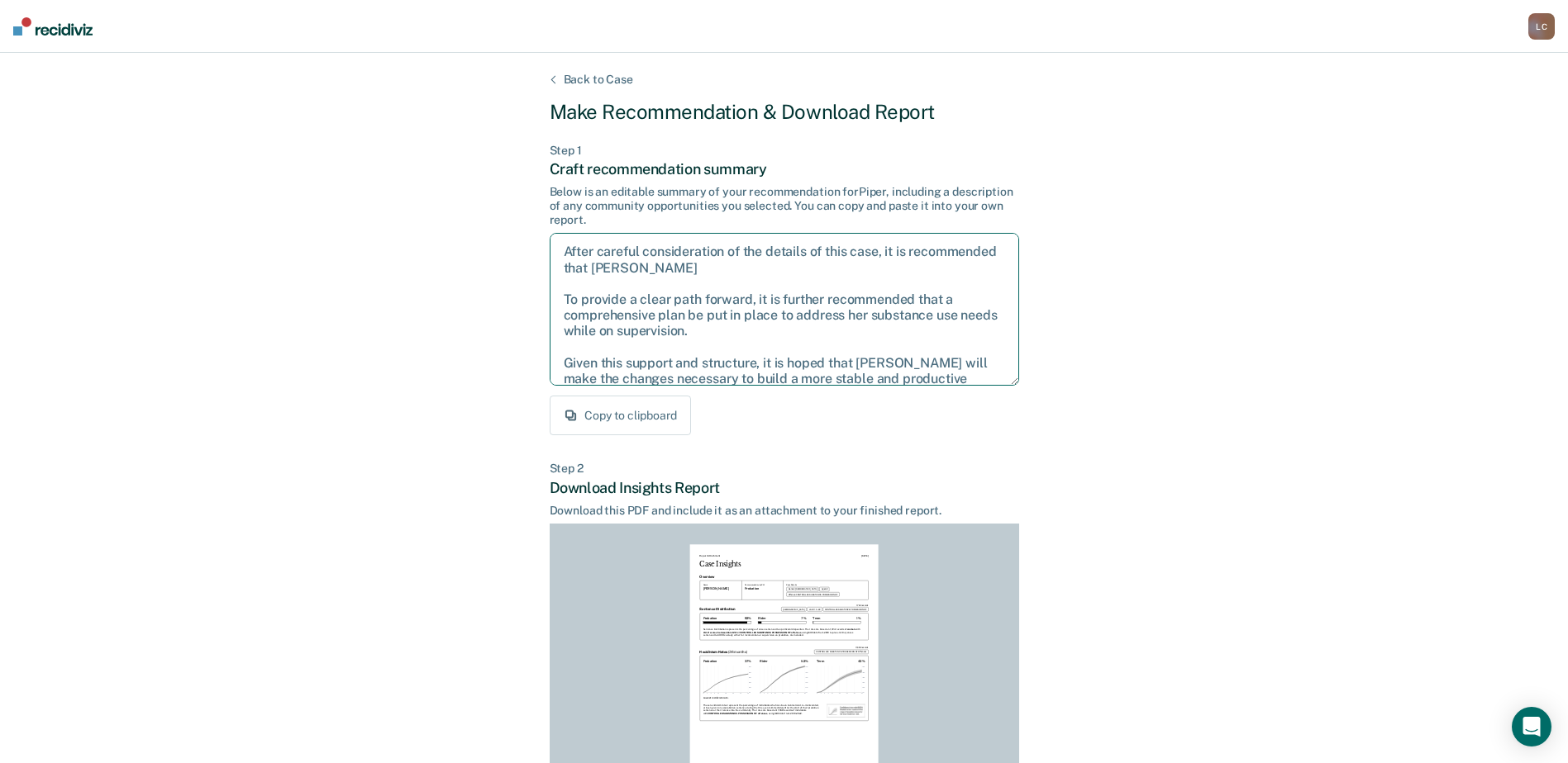
type textarea "After careful consideration of the details of this case, it is recommended that…"
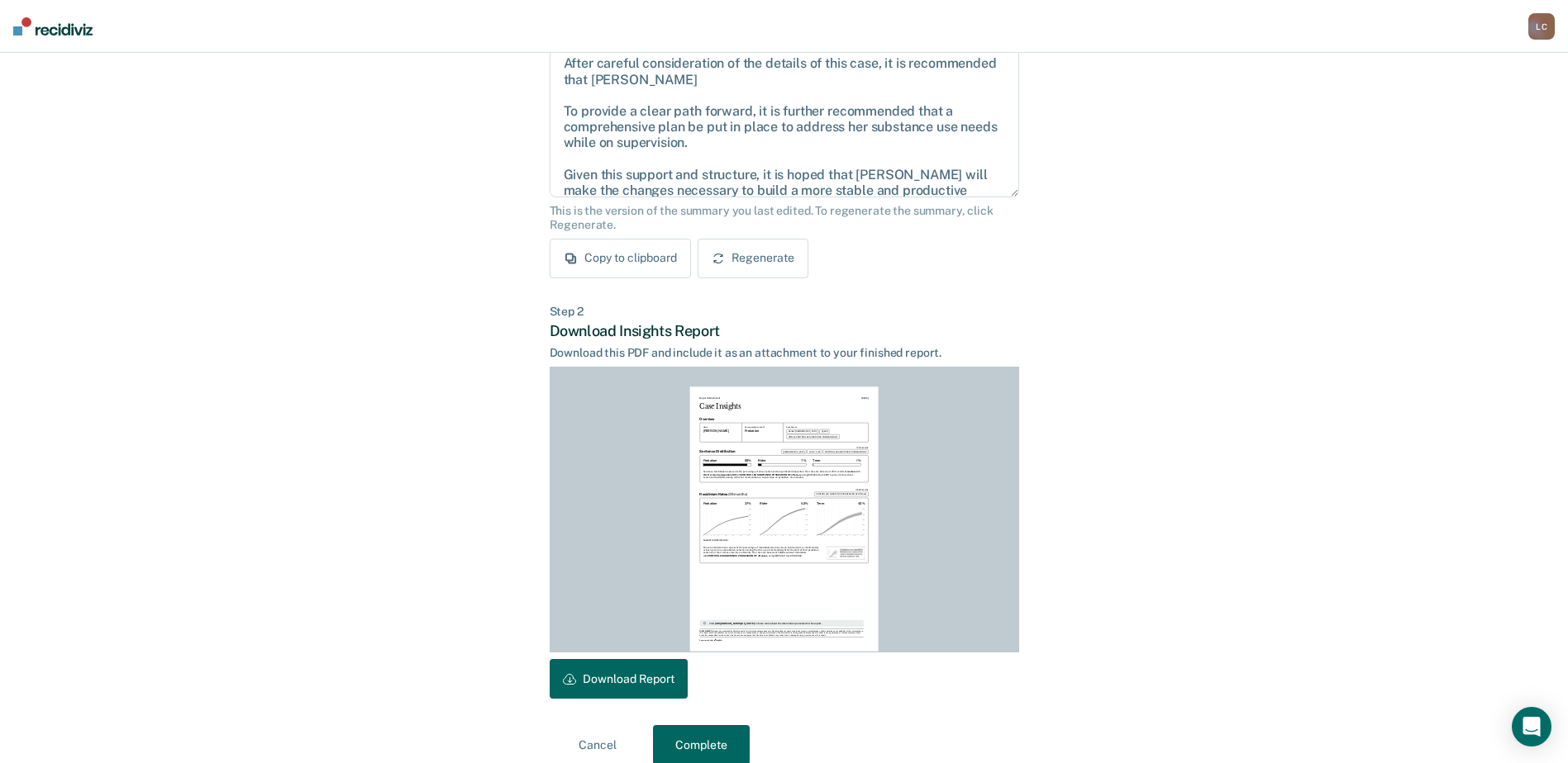
scroll to position [209, 0]
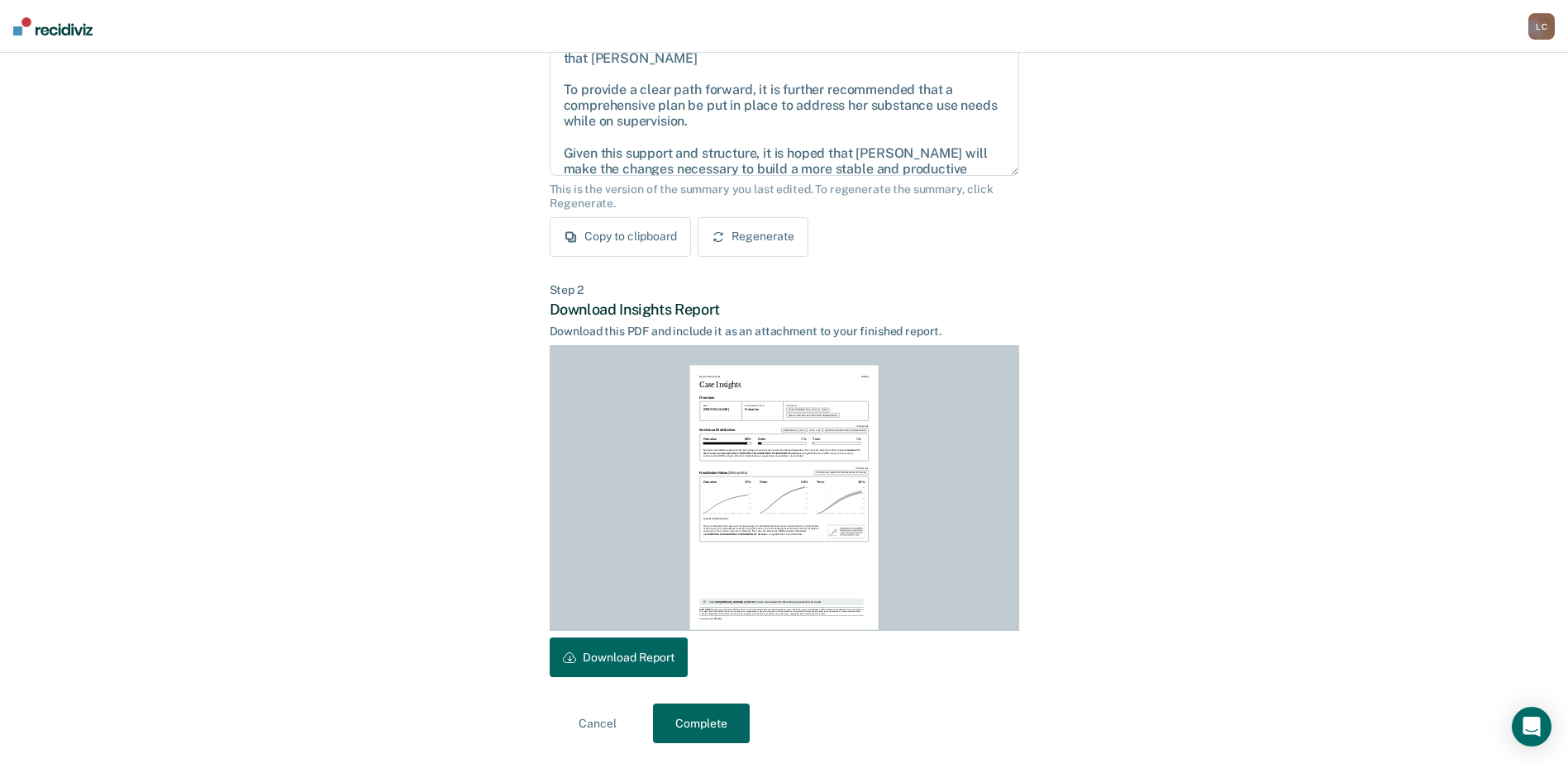
drag, startPoint x: 619, startPoint y: 662, endPoint x: 1009, endPoint y: 468, distance: 435.6
click at [619, 661] on button "Download Report" at bounding box center [619, 657] width 138 height 40
click at [725, 724] on button "Complete" at bounding box center [701, 723] width 97 height 40
